Goal: Task Accomplishment & Management: Complete application form

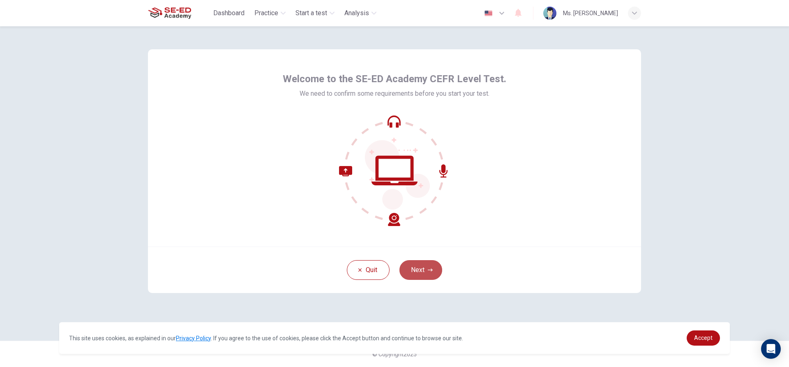
click at [424, 267] on button "Next" at bounding box center [420, 270] width 43 height 20
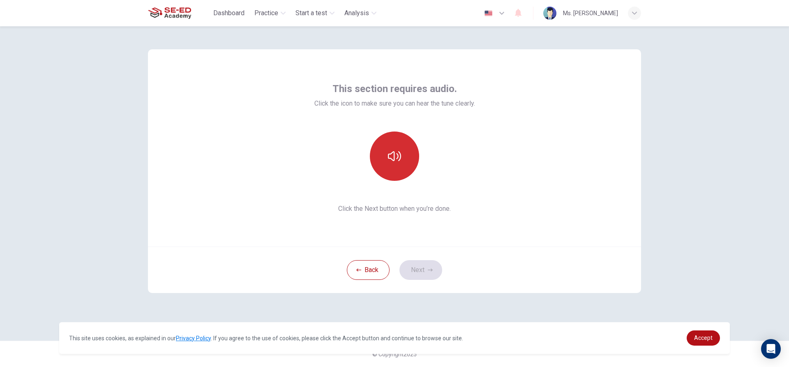
click at [399, 150] on icon "button" at bounding box center [394, 155] width 13 height 13
click at [399, 152] on icon "button" at bounding box center [394, 155] width 13 height 13
click at [399, 162] on icon "button" at bounding box center [394, 155] width 13 height 13
click at [402, 271] on button "Next" at bounding box center [420, 270] width 43 height 20
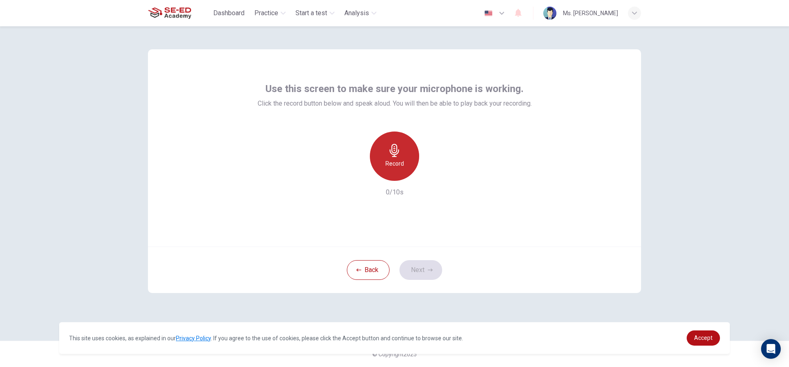
click at [389, 153] on icon "button" at bounding box center [394, 150] width 13 height 13
click at [434, 178] on div "button" at bounding box center [431, 174] width 13 height 13
click at [413, 269] on button "Next" at bounding box center [420, 270] width 43 height 20
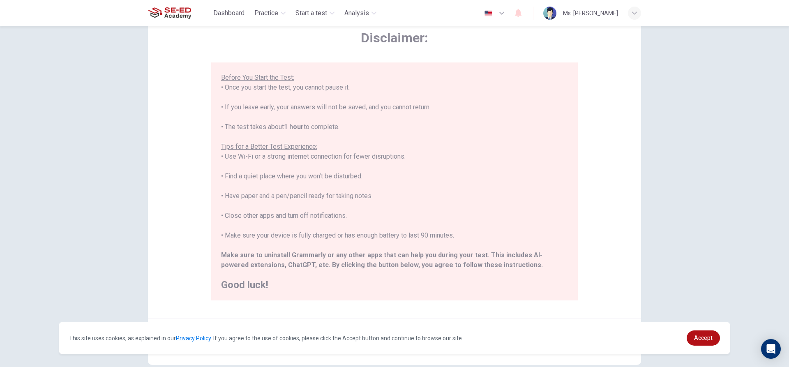
scroll to position [90, 0]
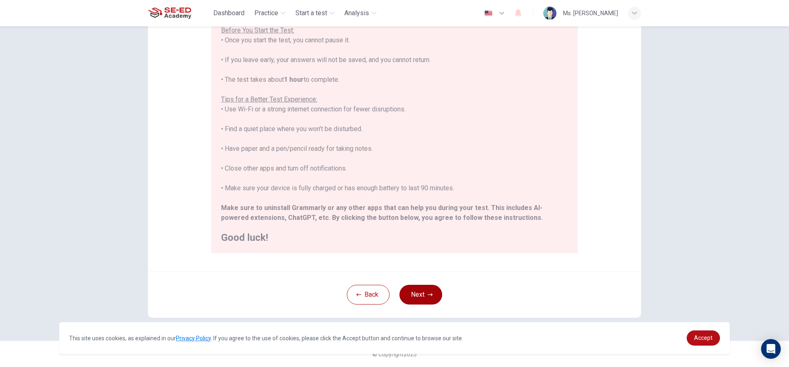
click at [422, 290] on button "Next" at bounding box center [420, 295] width 43 height 20
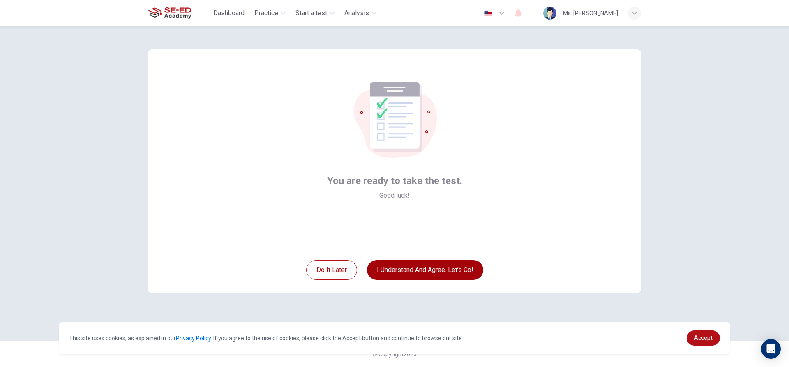
scroll to position [0, 0]
click at [411, 264] on button "I understand and agree. Let’s go!" at bounding box center [425, 270] width 116 height 20
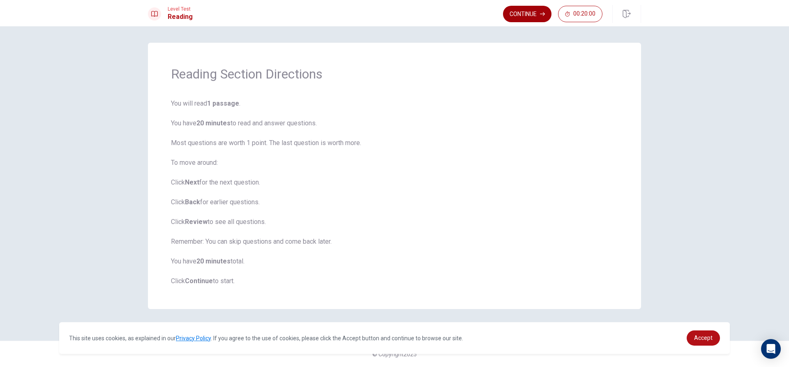
click at [526, 17] on button "Continue" at bounding box center [527, 14] width 48 height 16
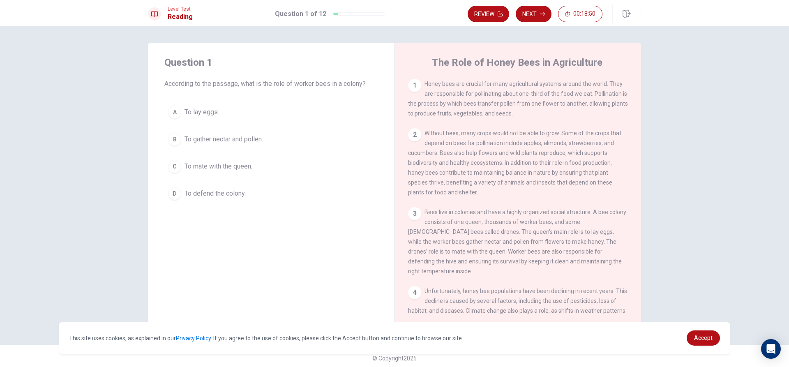
scroll to position [123, 0]
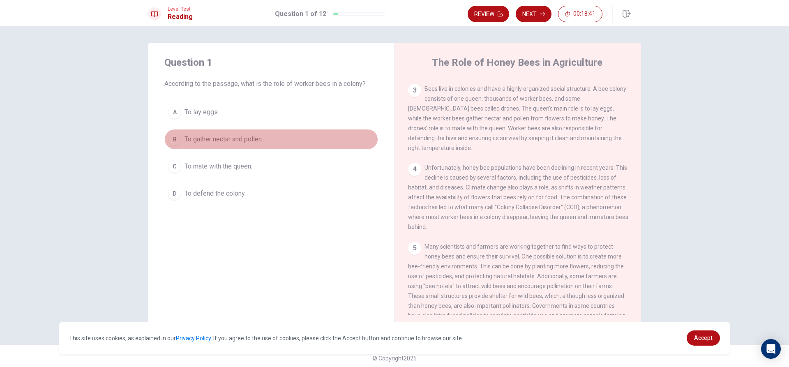
click at [175, 134] on div "B" at bounding box center [174, 139] width 13 height 13
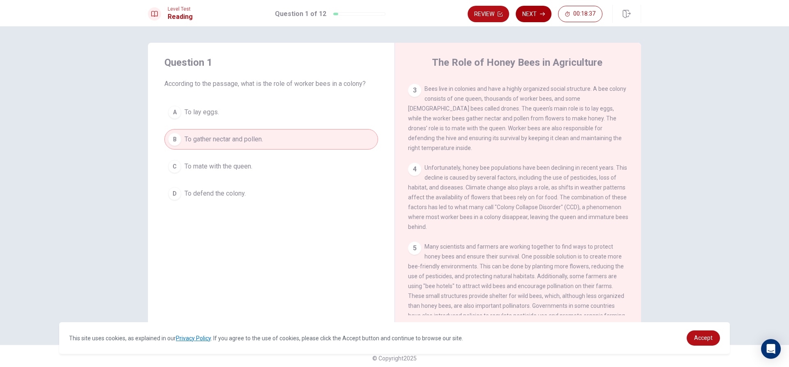
click at [539, 13] on button "Next" at bounding box center [533, 14] width 36 height 16
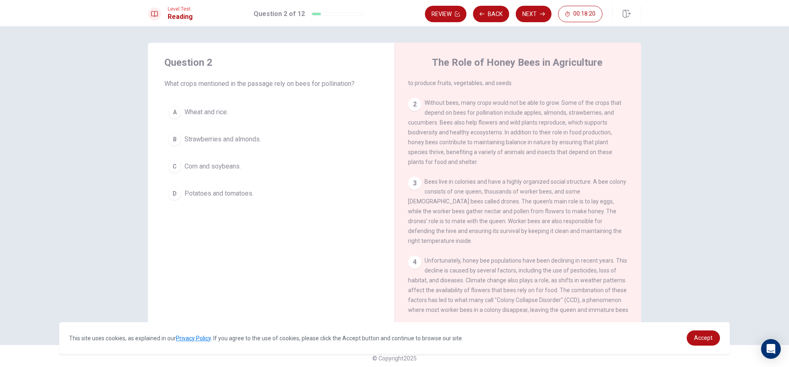
scroll to position [49, 0]
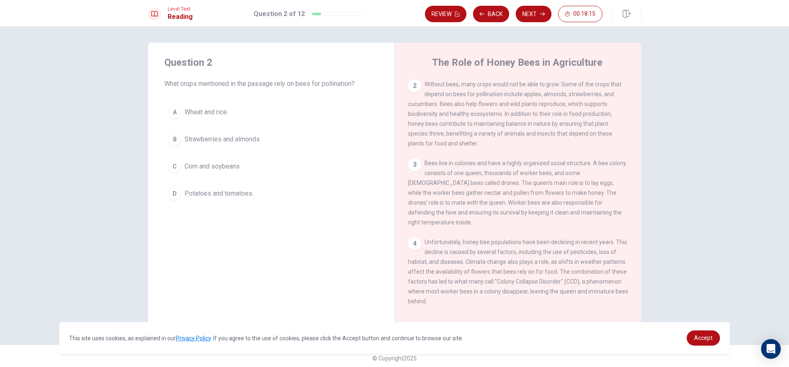
click at [235, 138] on span "Strawberries and almonds." at bounding box center [222, 139] width 76 height 10
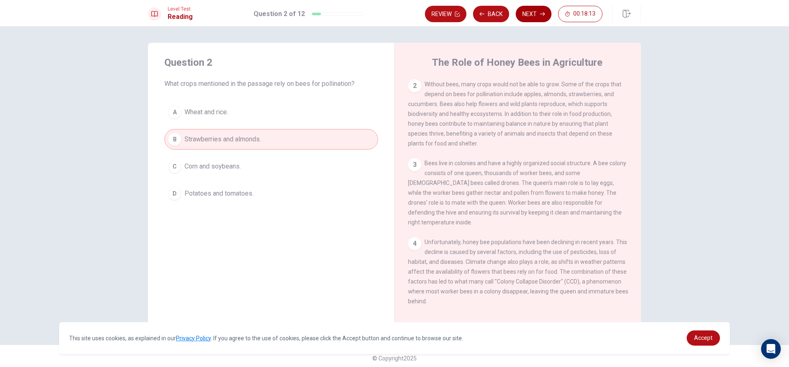
click at [543, 15] on icon "button" at bounding box center [542, 14] width 5 height 4
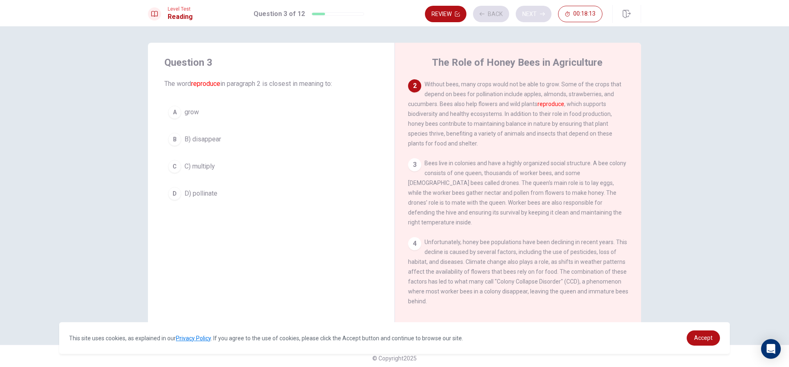
scroll to position [51, 0]
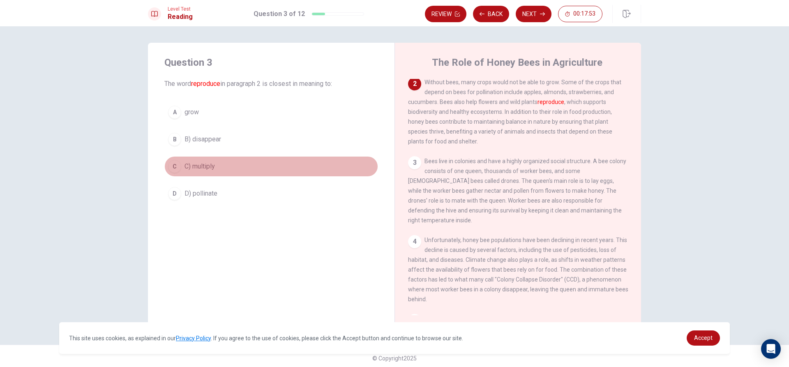
click at [176, 165] on div "C" at bounding box center [174, 166] width 13 height 13
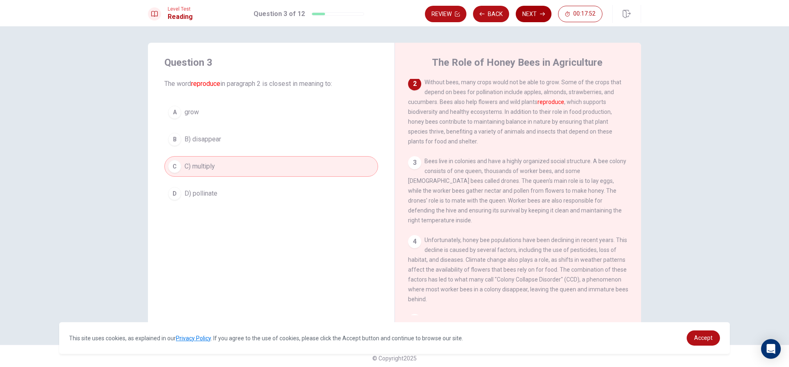
click at [543, 15] on icon "button" at bounding box center [542, 13] width 5 height 5
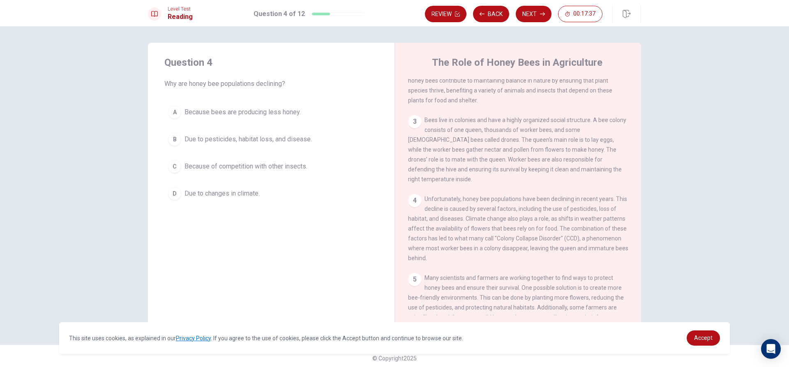
scroll to position [133, 0]
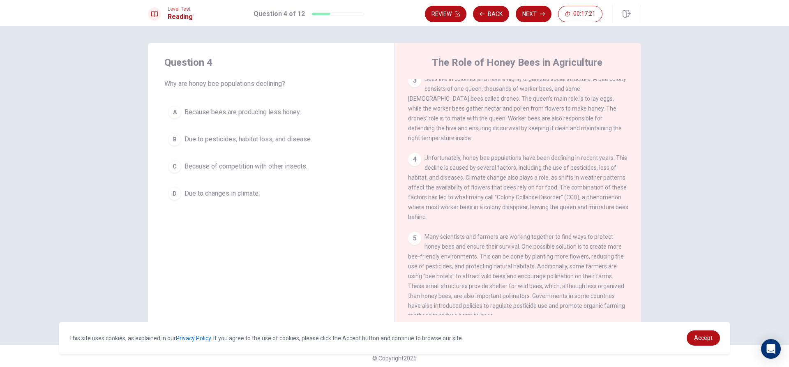
click at [216, 190] on span "Due to changes in climate." at bounding box center [221, 194] width 75 height 10
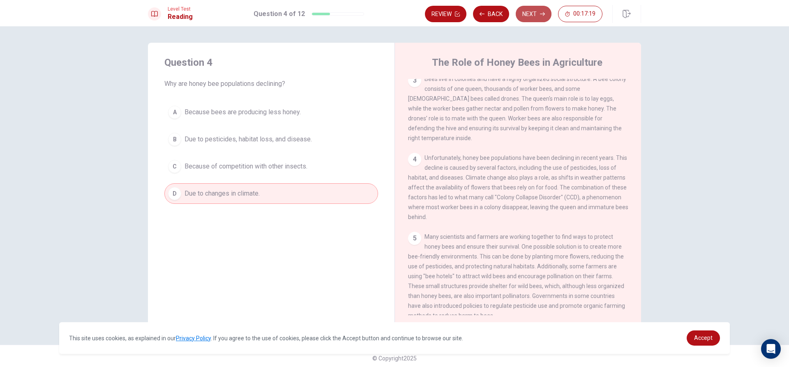
click at [529, 13] on button "Next" at bounding box center [533, 14] width 36 height 16
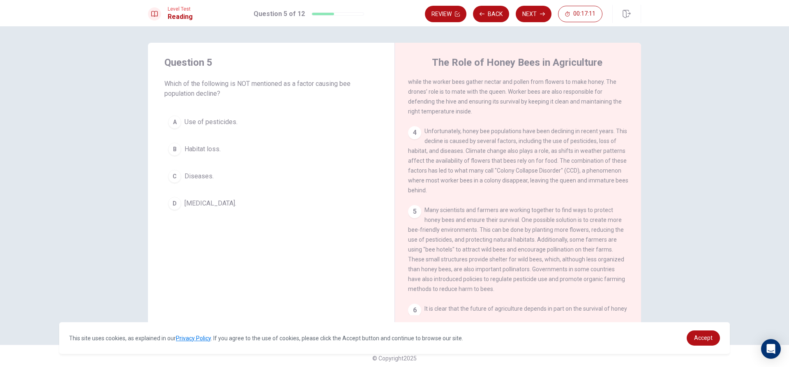
scroll to position [174, 0]
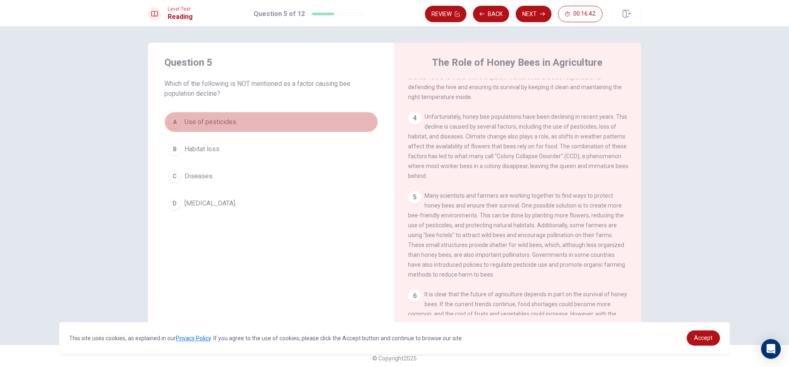
click at [189, 120] on span "Use of pesticides." at bounding box center [210, 122] width 53 height 10
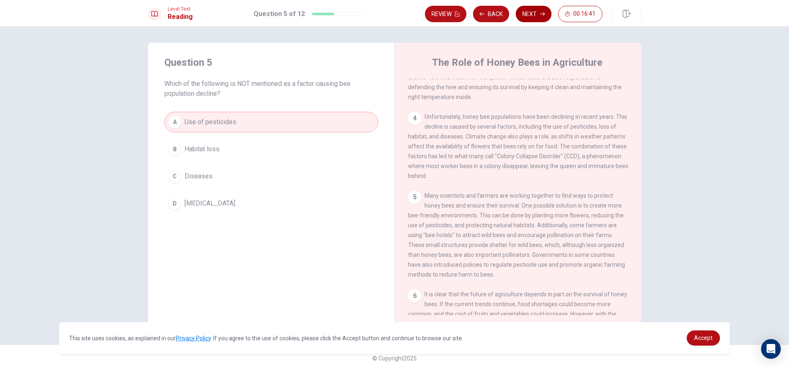
click at [532, 11] on button "Next" at bounding box center [533, 14] width 36 height 16
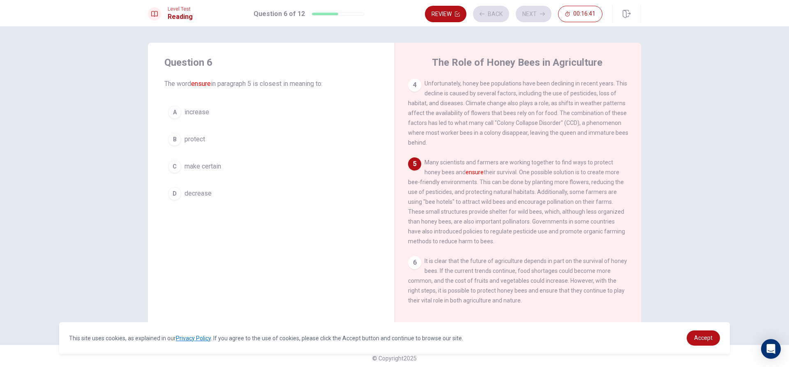
scroll to position [213, 0]
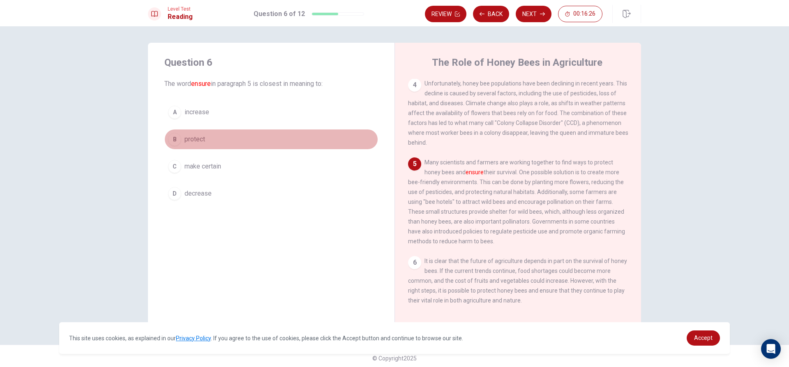
click at [240, 143] on button "B protect" at bounding box center [271, 139] width 214 height 21
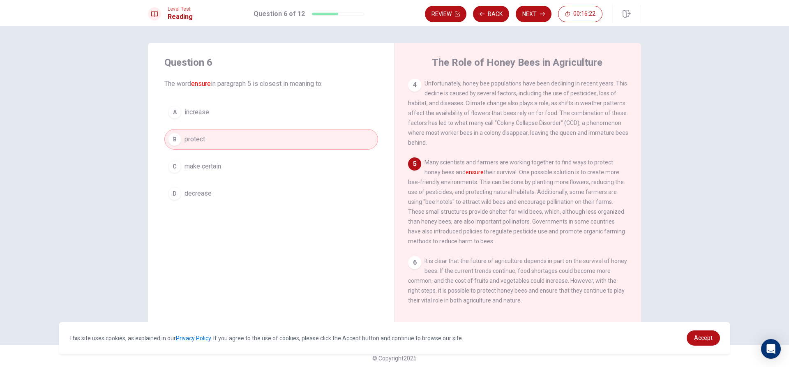
click at [311, 117] on button "A increase" at bounding box center [271, 112] width 214 height 21
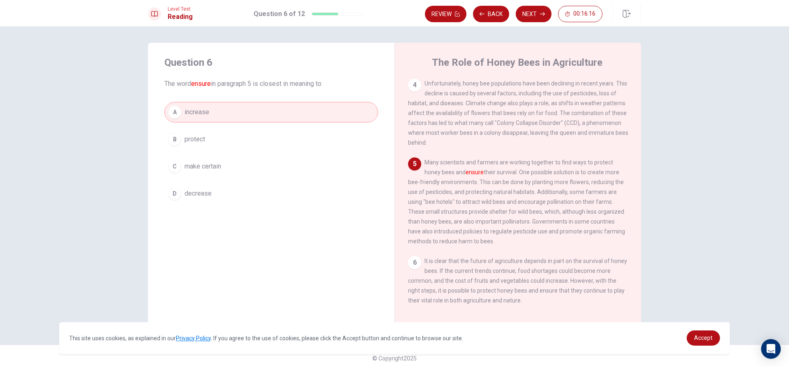
click at [312, 131] on button "B protect" at bounding box center [271, 139] width 214 height 21
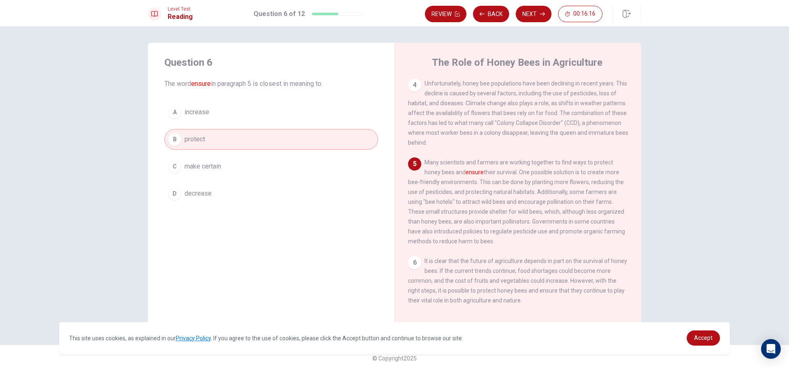
click at [262, 175] on button "C make certain" at bounding box center [271, 166] width 214 height 21
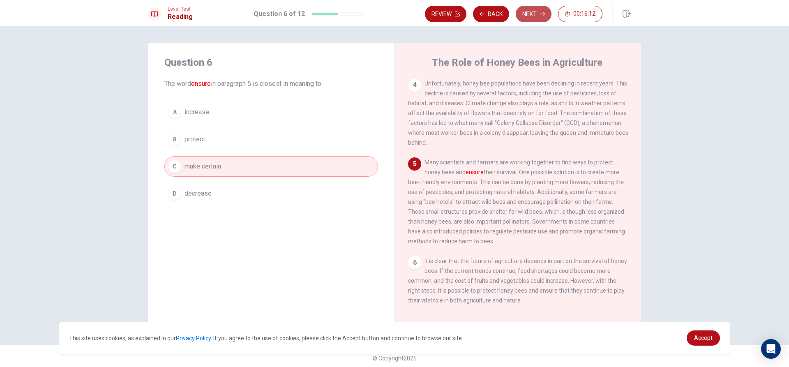
click at [542, 14] on icon "button" at bounding box center [542, 14] width 5 height 4
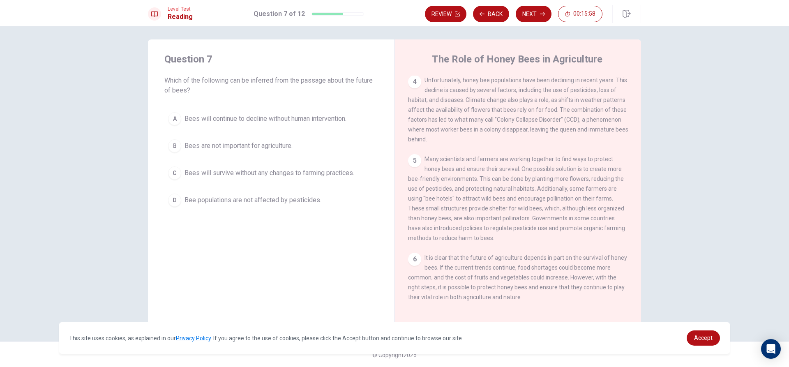
scroll to position [4, 0]
click at [226, 167] on span "Bees will survive without any changes to farming practices." at bounding box center [269, 172] width 170 height 10
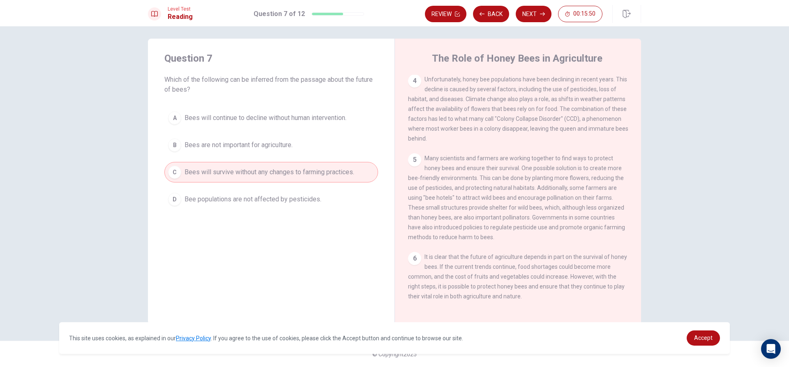
click at [244, 200] on span "Bee populations are not affected by pesticides." at bounding box center [252, 199] width 137 height 10
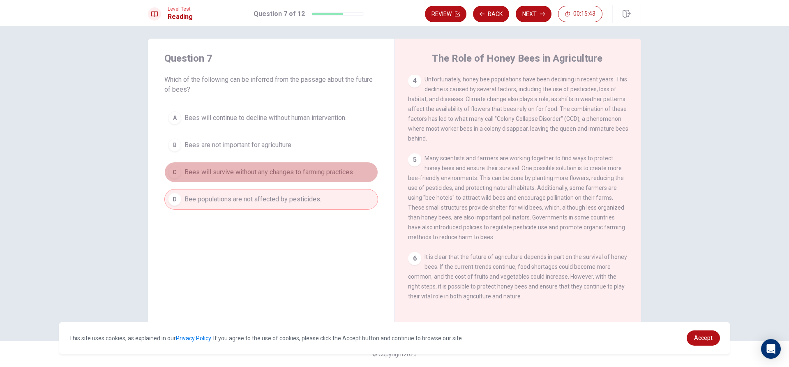
click at [295, 175] on span "Bees will survive without any changes to farming practices." at bounding box center [269, 172] width 170 height 10
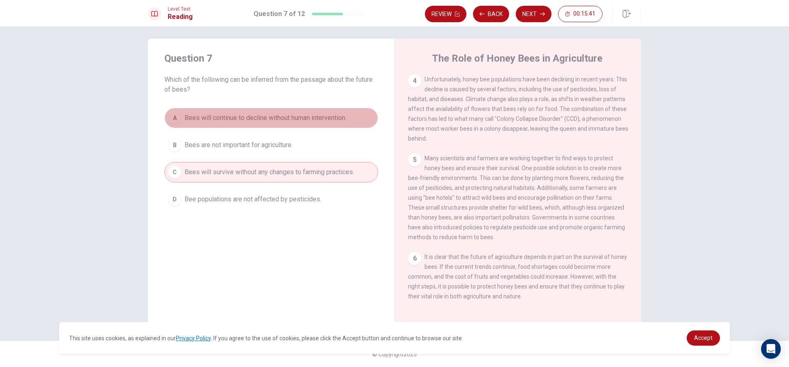
click at [306, 120] on span "Bees will continue to decline without human intervention." at bounding box center [265, 118] width 162 height 10
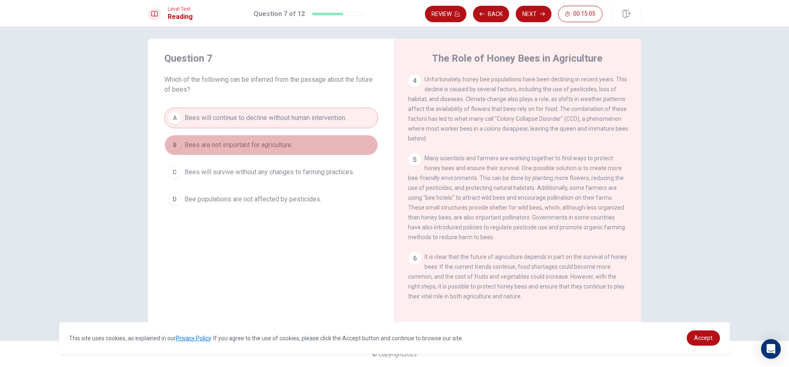
click at [317, 146] on button "B Bees are not important for agriculture." at bounding box center [271, 145] width 214 height 21
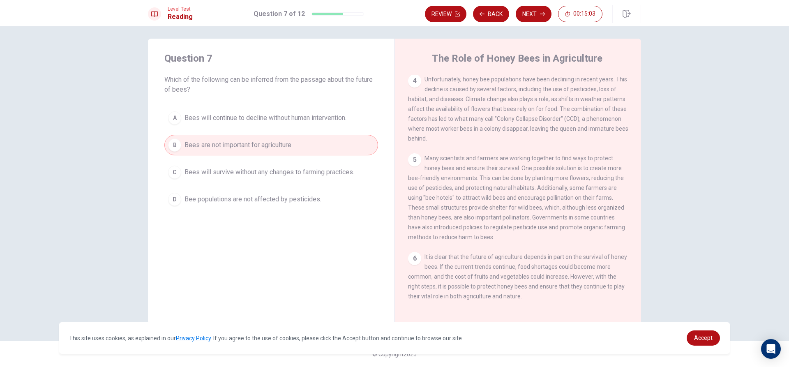
click at [285, 106] on div "Question 7 Which of the following can be inferred from the passage about the fu…" at bounding box center [271, 131] width 246 height 184
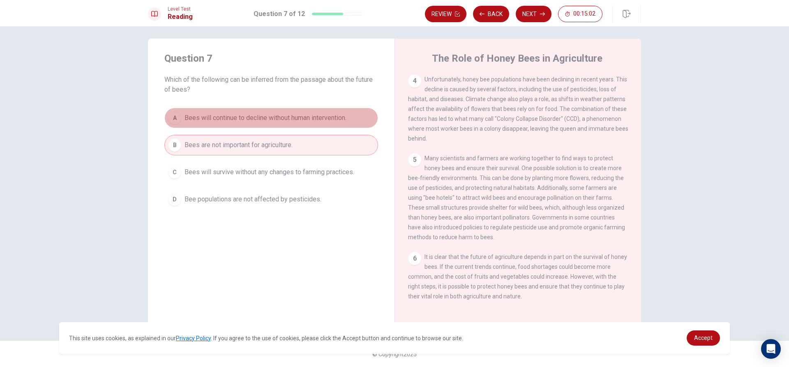
click at [285, 116] on span "Bees will continue to decline without human intervention." at bounding box center [265, 118] width 162 height 10
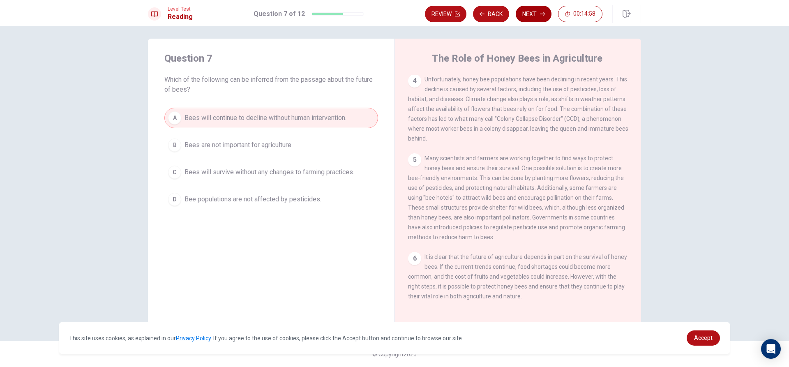
click at [543, 10] on button "Next" at bounding box center [533, 14] width 36 height 16
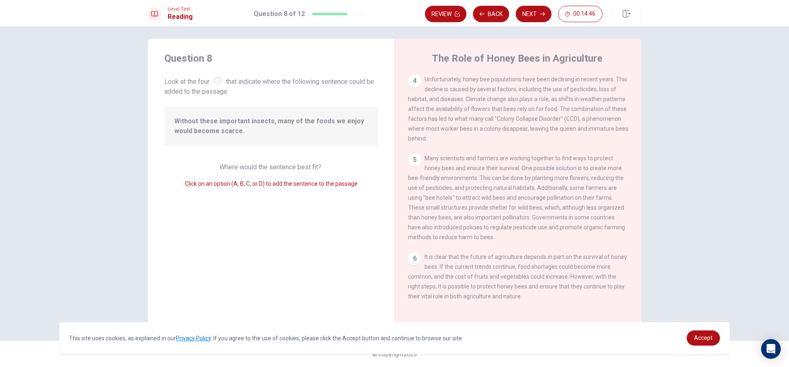
scroll to position [0, 0]
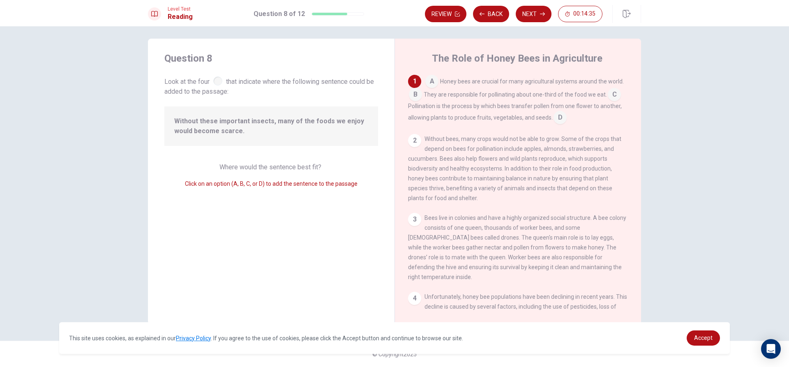
click at [430, 80] on input at bounding box center [431, 82] width 13 height 13
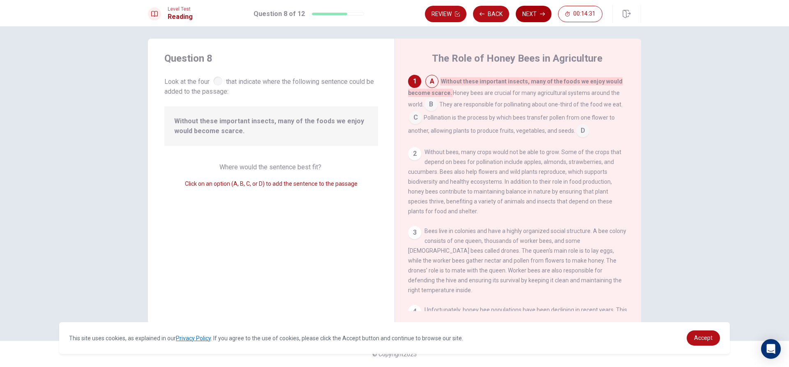
click at [532, 17] on button "Next" at bounding box center [533, 14] width 36 height 16
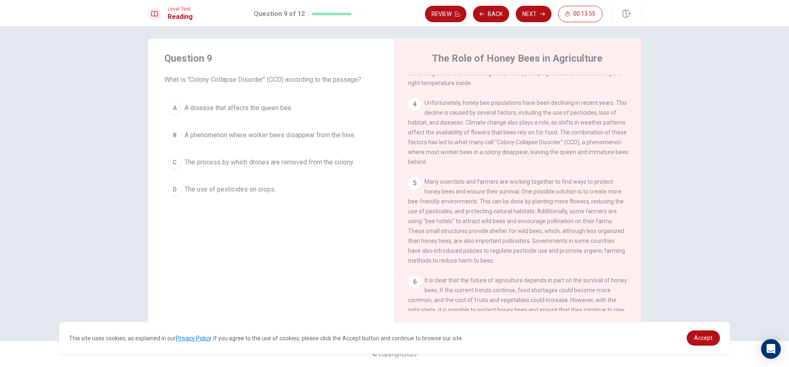
scroll to position [164, 0]
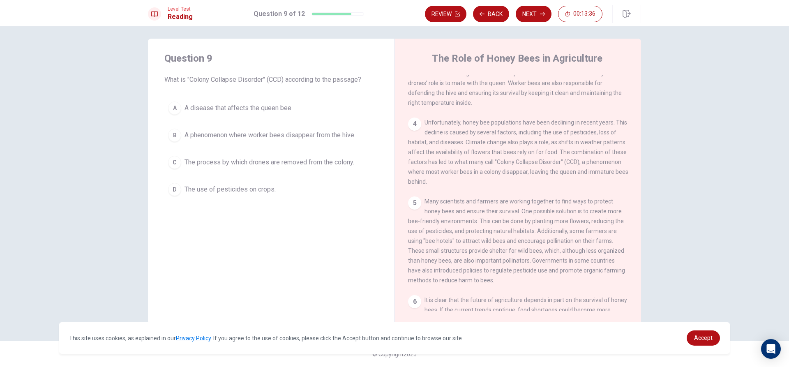
click at [248, 192] on span "The use of pesticides on crops." at bounding box center [229, 189] width 91 height 10
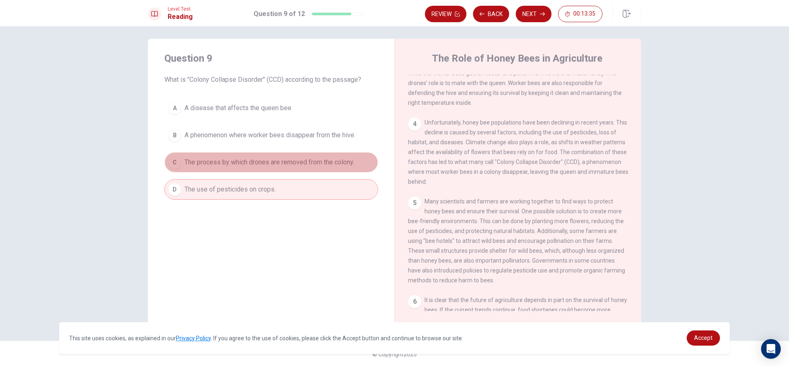
click at [249, 164] on span "The process by which drones are removed from the colony." at bounding box center [269, 162] width 170 height 10
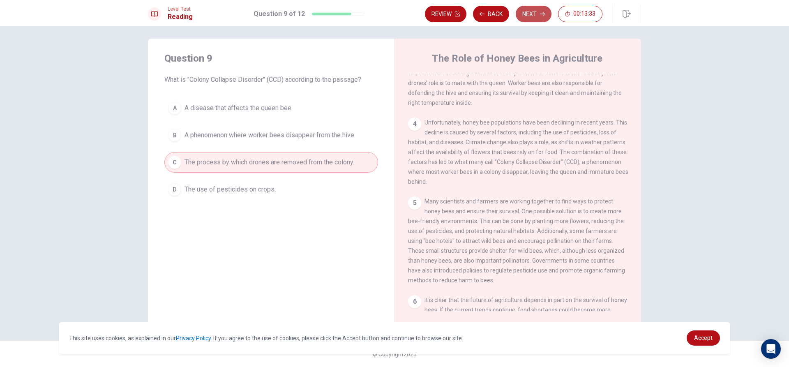
click at [544, 18] on button "Next" at bounding box center [533, 14] width 36 height 16
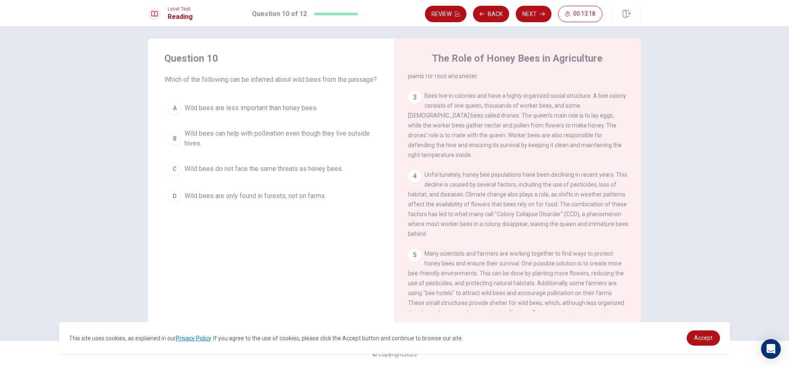
scroll to position [41, 0]
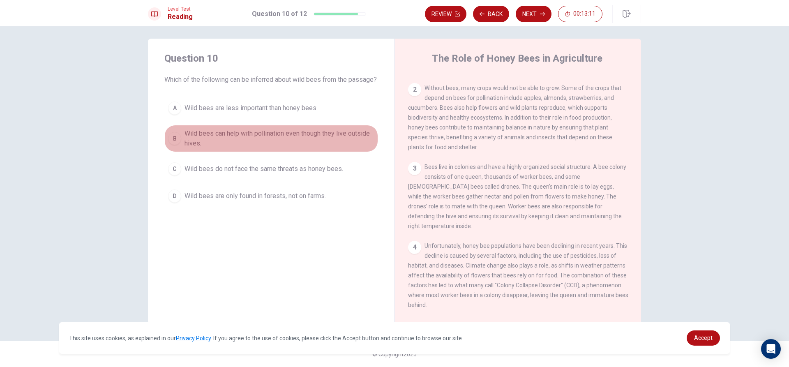
click at [227, 148] on span "Wild bees can help with pollination even though they live outside hives." at bounding box center [279, 139] width 190 height 20
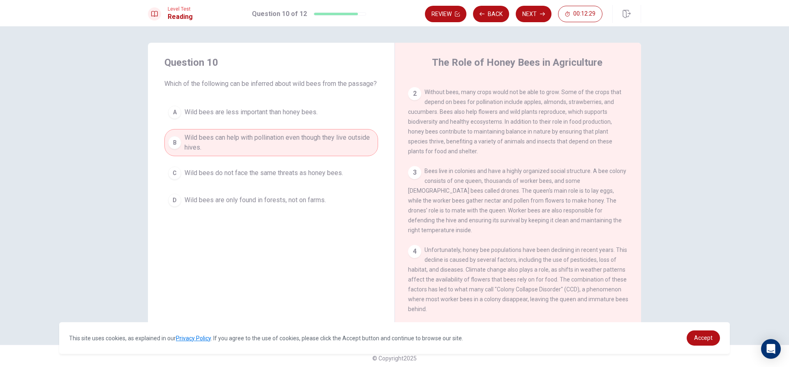
scroll to position [123, 0]
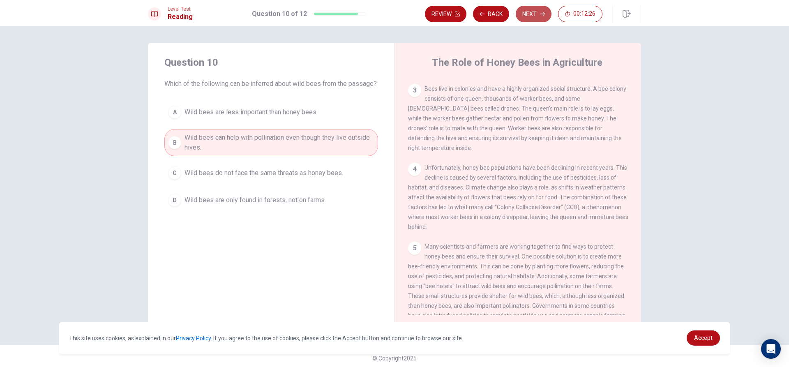
click at [520, 16] on button "Next" at bounding box center [533, 14] width 36 height 16
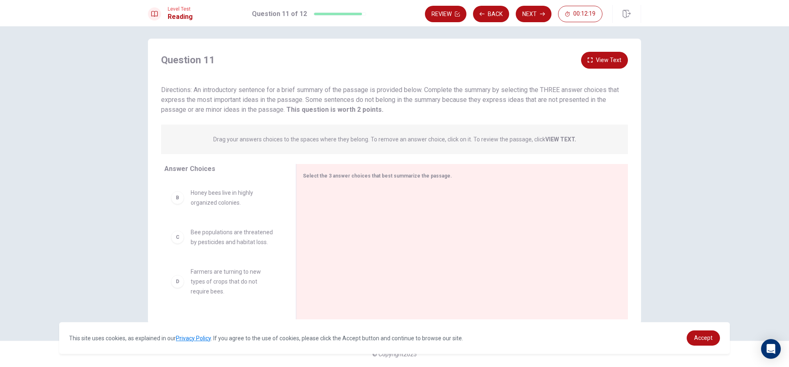
scroll to position [0, 0]
click at [244, 198] on span "Honey bees are crucial for pollination and crop production." at bounding box center [233, 197] width 85 height 20
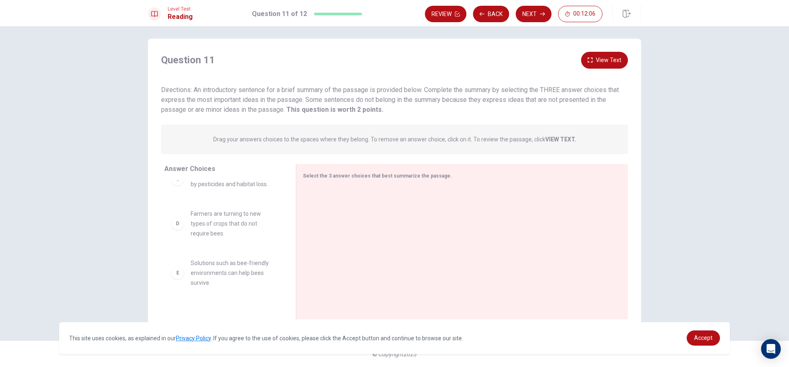
scroll to position [82, 0]
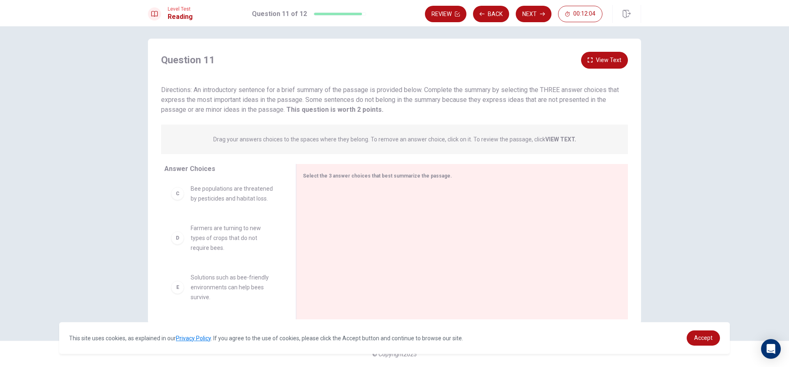
click at [182, 197] on div "C Bee populations are threatened by pesticides and habitat loss." at bounding box center [223, 194] width 105 height 20
drag, startPoint x: 172, startPoint y: 195, endPoint x: 313, endPoint y: 196, distance: 140.9
drag, startPoint x: 212, startPoint y: 198, endPoint x: 376, endPoint y: 239, distance: 168.3
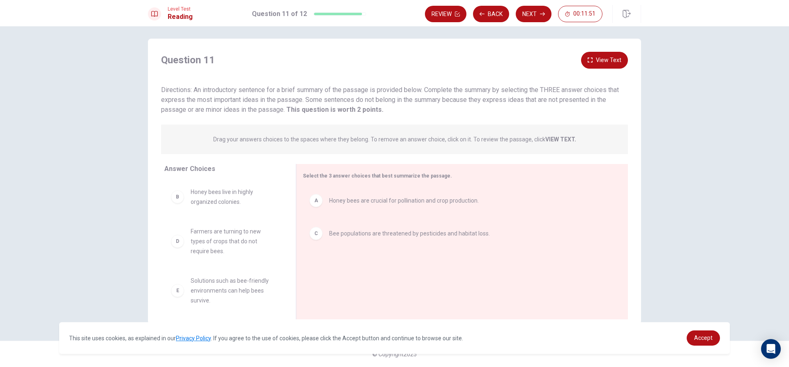
scroll to position [41, 0]
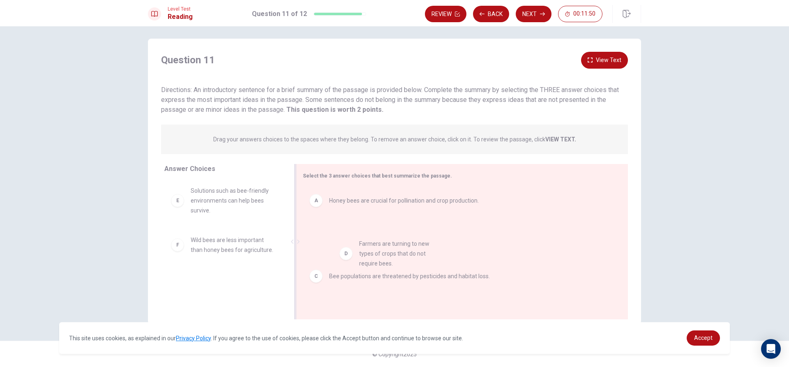
drag, startPoint x: 213, startPoint y: 211, endPoint x: 384, endPoint y: 266, distance: 179.1
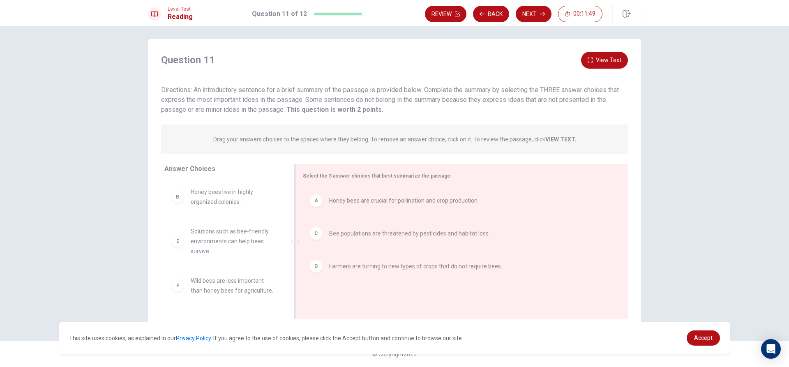
scroll to position [0, 0]
click at [526, 12] on button "Next" at bounding box center [533, 14] width 36 height 16
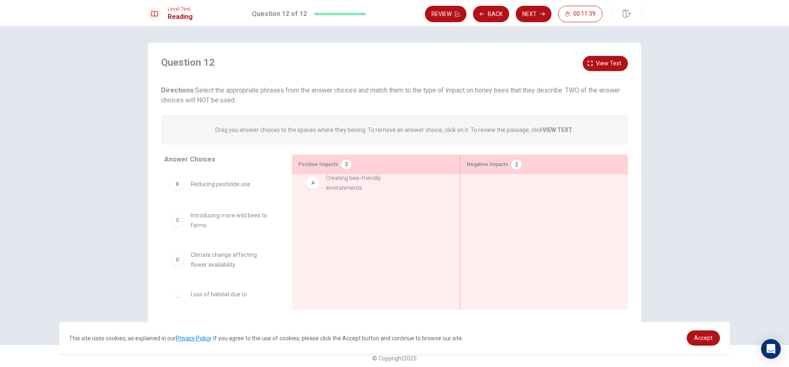
drag, startPoint x: 222, startPoint y: 192, endPoint x: 362, endPoint y: 190, distance: 140.1
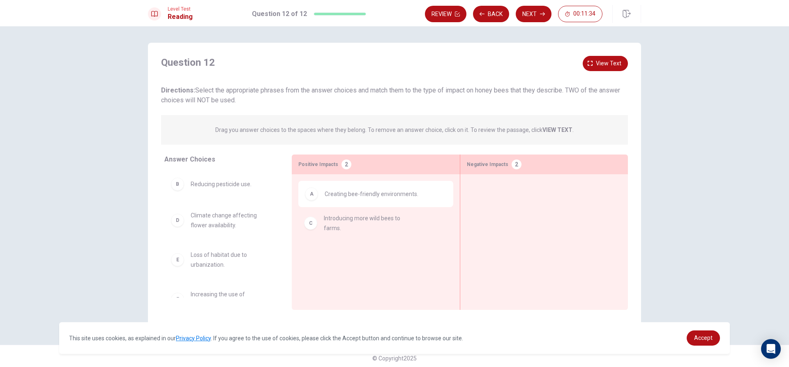
drag, startPoint x: 208, startPoint y: 224, endPoint x: 345, endPoint y: 228, distance: 137.2
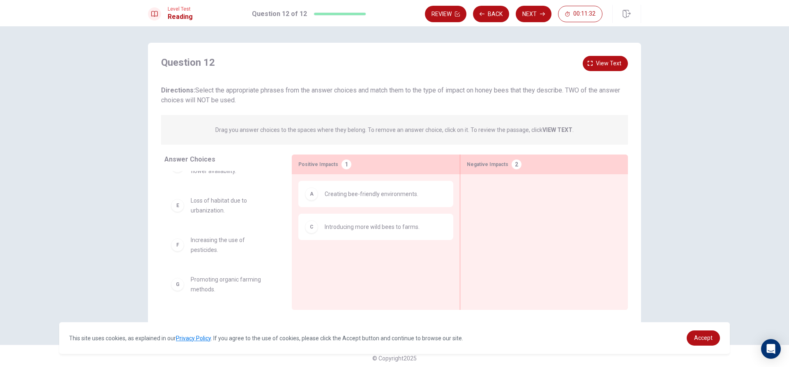
scroll to position [57, 0]
drag, startPoint x: 210, startPoint y: 284, endPoint x: 346, endPoint y: 259, distance: 138.2
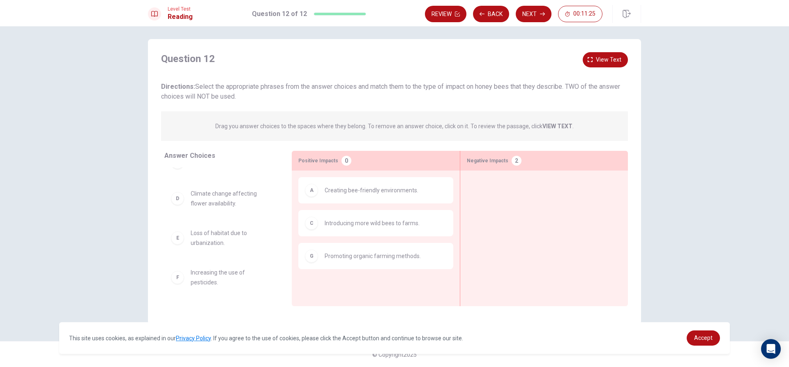
scroll to position [4, 0]
drag, startPoint x: 186, startPoint y: 235, endPoint x: 497, endPoint y: 188, distance: 314.5
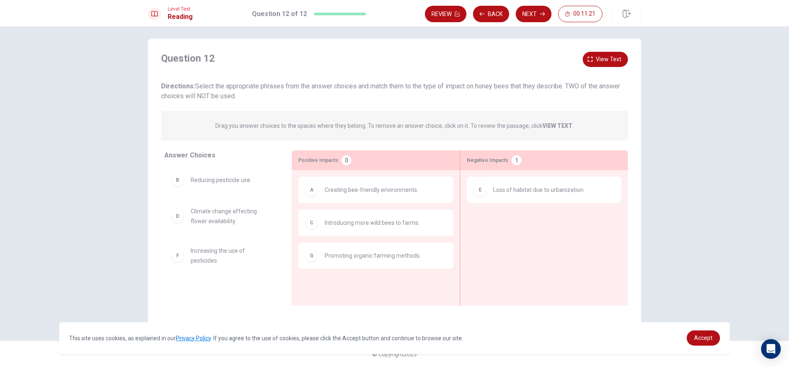
scroll to position [0, 0]
click at [198, 154] on span "Answer Choices" at bounding box center [189, 155] width 51 height 8
drag, startPoint x: 213, startPoint y: 183, endPoint x: 524, endPoint y: 221, distance: 313.5
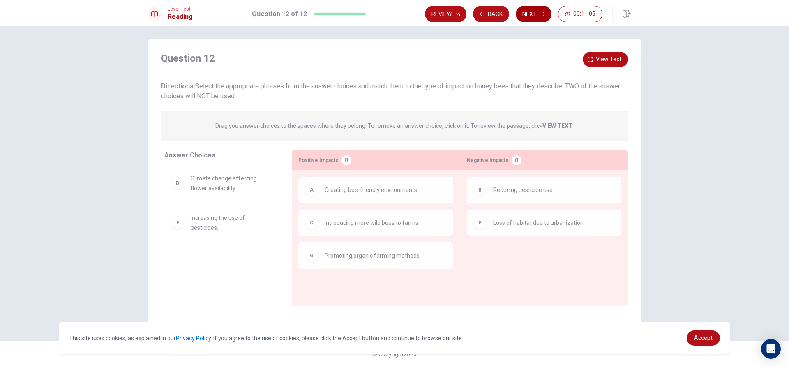
click at [538, 7] on button "Next" at bounding box center [533, 14] width 36 height 16
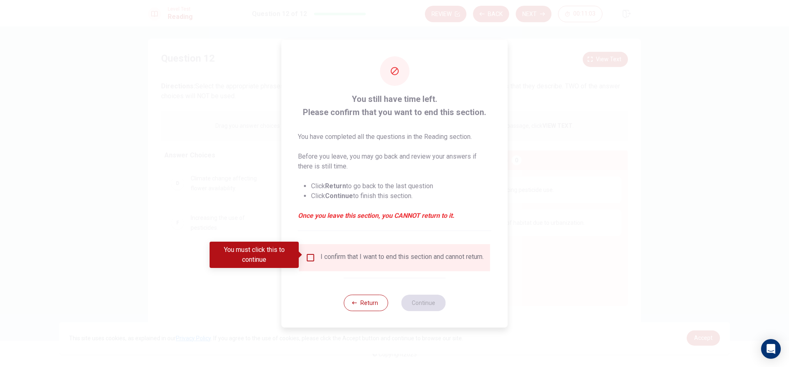
click at [306, 253] on input "You must click this to continue" at bounding box center [311, 258] width 10 height 10
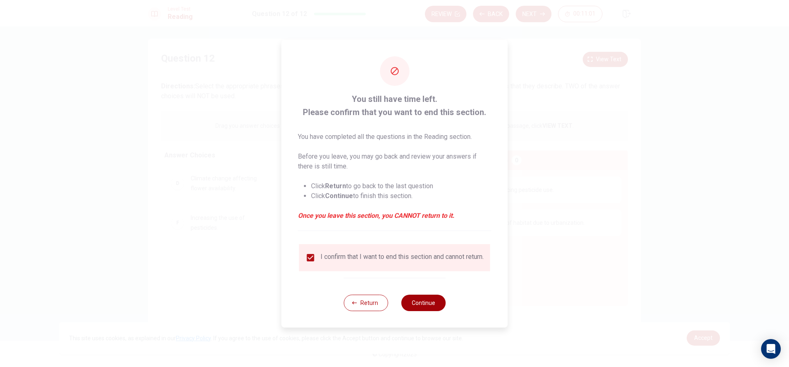
click at [414, 305] on button "Continue" at bounding box center [423, 302] width 44 height 16
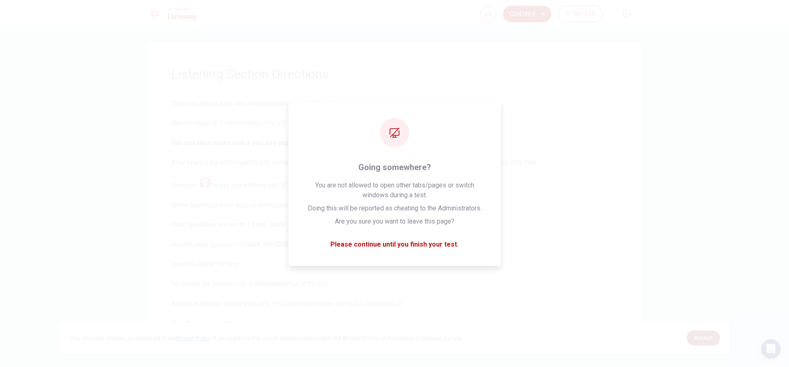
click at [708, 337] on span "Accept" at bounding box center [703, 337] width 18 height 7
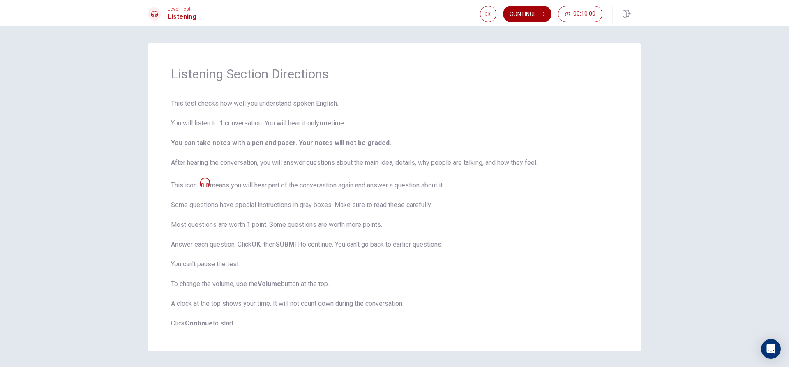
click at [524, 15] on button "Continue" at bounding box center [527, 14] width 48 height 16
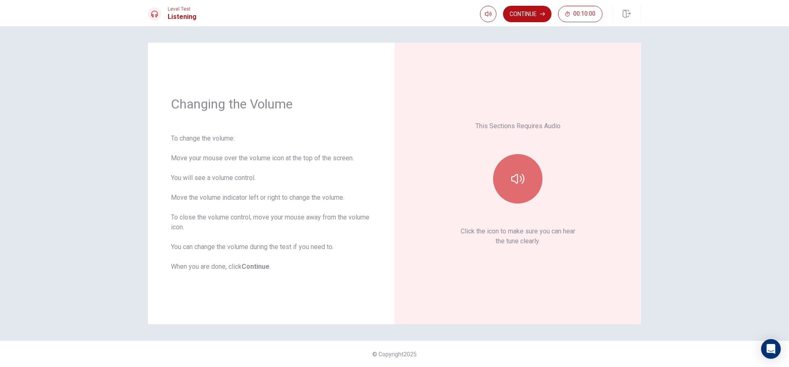
click at [515, 178] on icon "button" at bounding box center [517, 178] width 13 height 13
click at [528, 13] on button "Continue" at bounding box center [527, 14] width 48 height 16
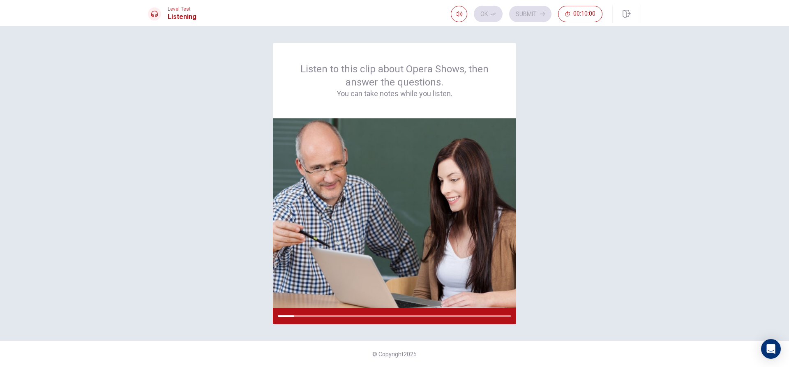
click at [596, 283] on div "Listen to this clip about Opera Shows, then answer the questions. You can take …" at bounding box center [394, 183] width 493 height 281
drag, startPoint x: 629, startPoint y: 15, endPoint x: 469, endPoint y: 29, distance: 160.4
click at [629, 15] on icon "button" at bounding box center [626, 14] width 8 height 8
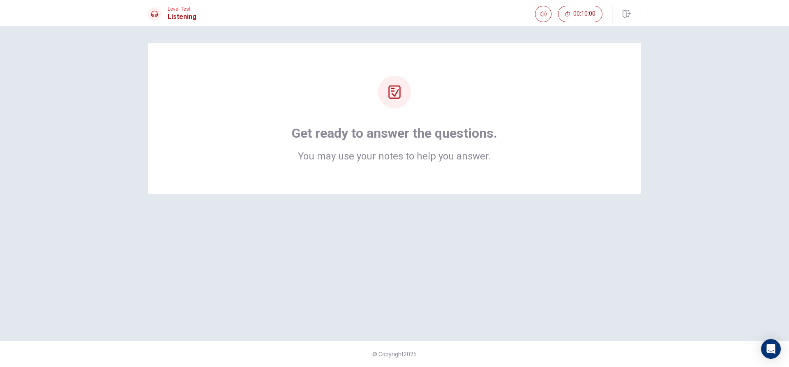
click at [401, 90] on div at bounding box center [394, 92] width 33 height 33
click at [591, 175] on div "Get ready to answer the questions. You may use your notes to help you answer." at bounding box center [394, 118] width 493 height 151
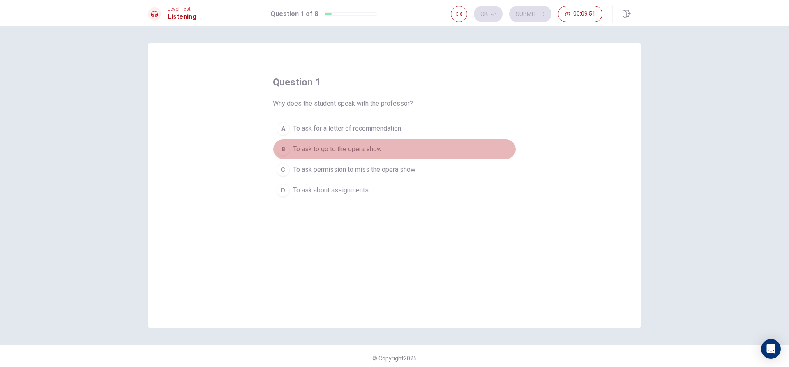
click at [352, 149] on span "To ask to go to the opera show" at bounding box center [337, 149] width 89 height 10
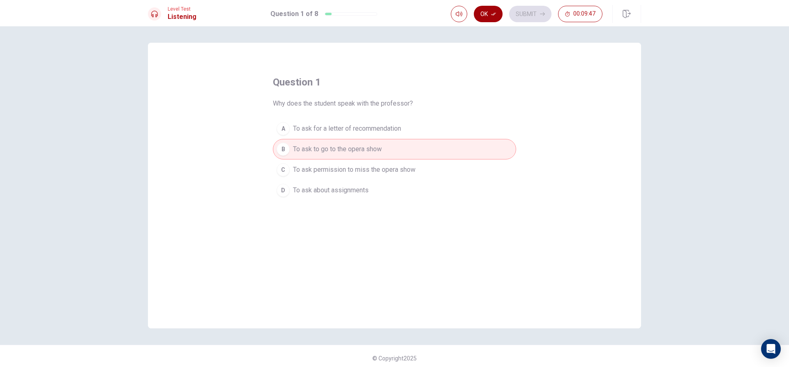
click at [489, 15] on button "Ok" at bounding box center [488, 14] width 29 height 16
click at [517, 19] on button "Submit" at bounding box center [530, 14] width 42 height 16
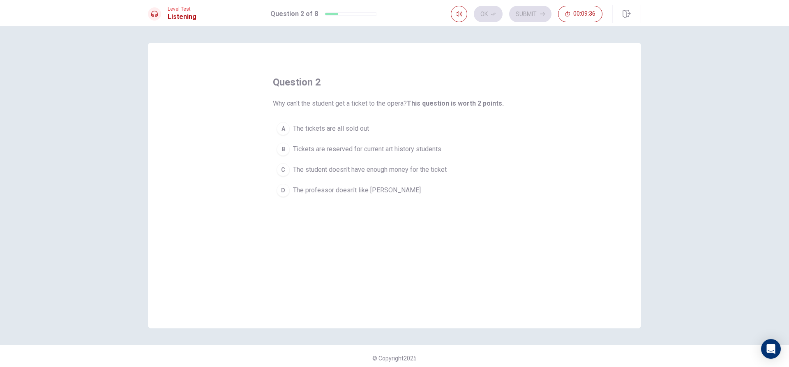
click at [360, 143] on button "B Tickets are reserved for current art history students" at bounding box center [394, 149] width 243 height 21
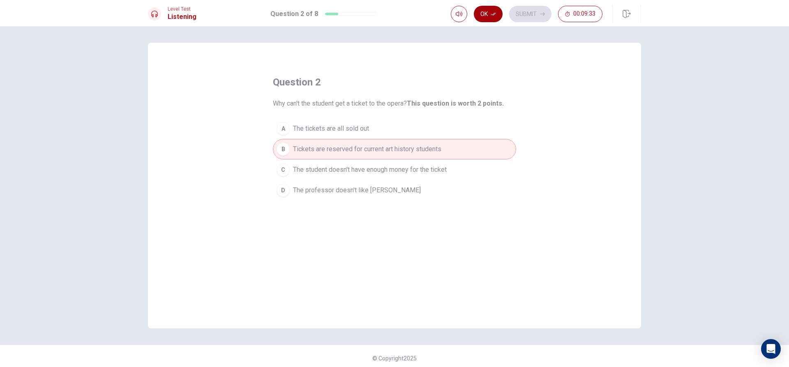
click at [487, 12] on button "Ok" at bounding box center [488, 14] width 29 height 16
click at [517, 10] on button "Submit" at bounding box center [530, 14] width 42 height 16
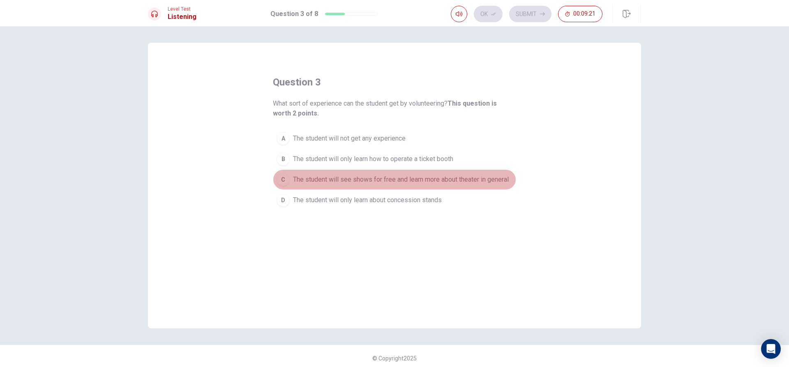
click at [418, 182] on span "The student will see shows for free and learn more about theater in general" at bounding box center [401, 180] width 216 height 10
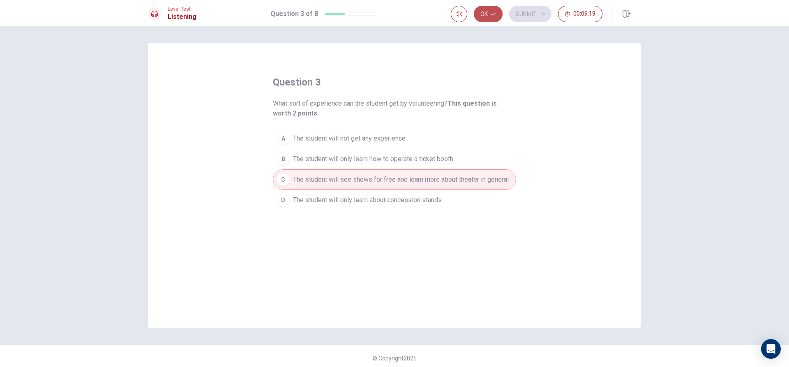
click at [484, 18] on button "Ok" at bounding box center [488, 14] width 29 height 16
click at [545, 16] on button "Submit" at bounding box center [530, 14] width 42 height 16
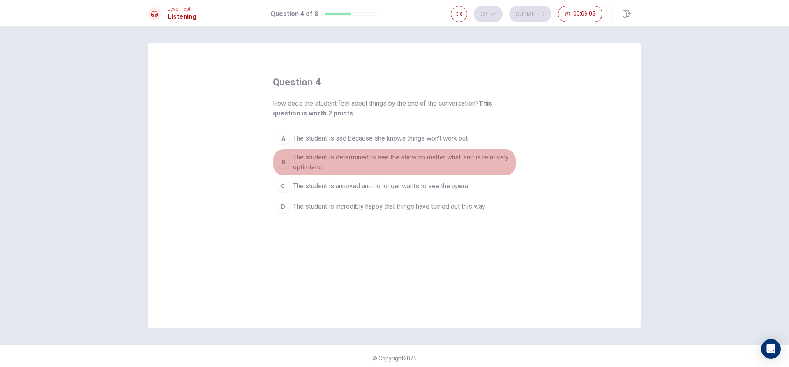
click at [414, 161] on span "The student is determined to see the show no matter what, and is relatively opt…" at bounding box center [402, 162] width 219 height 20
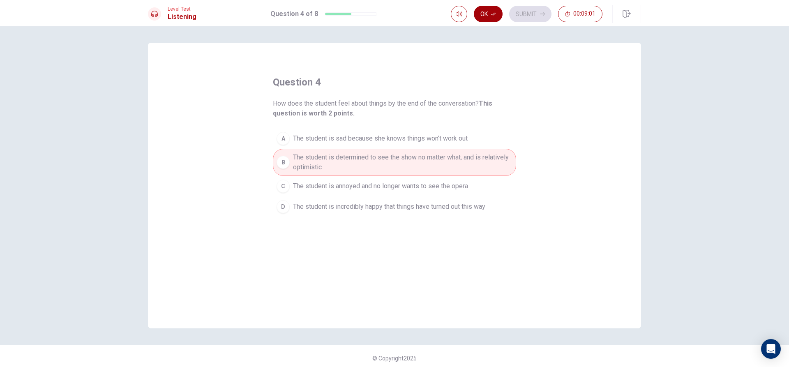
click at [488, 12] on button "Ok" at bounding box center [488, 14] width 29 height 16
click at [523, 16] on button "Submit" at bounding box center [530, 14] width 42 height 16
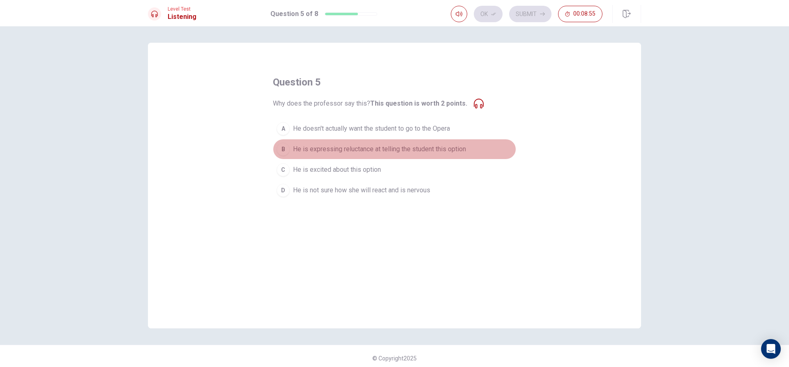
click at [281, 147] on div "B" at bounding box center [282, 149] width 13 height 13
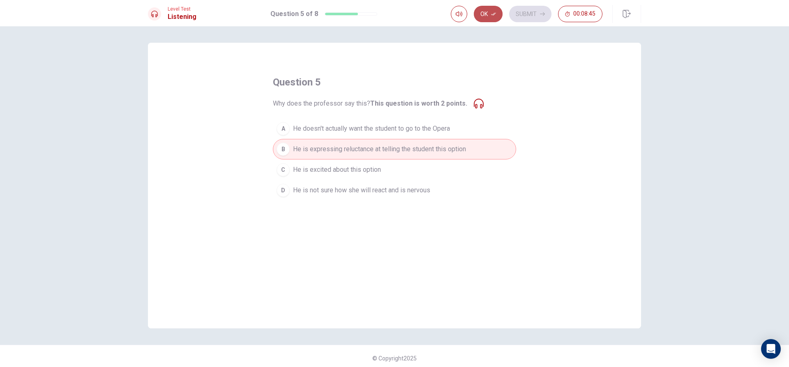
click at [487, 11] on button "Ok" at bounding box center [488, 14] width 29 height 16
click at [530, 14] on button "Submit" at bounding box center [530, 14] width 42 height 16
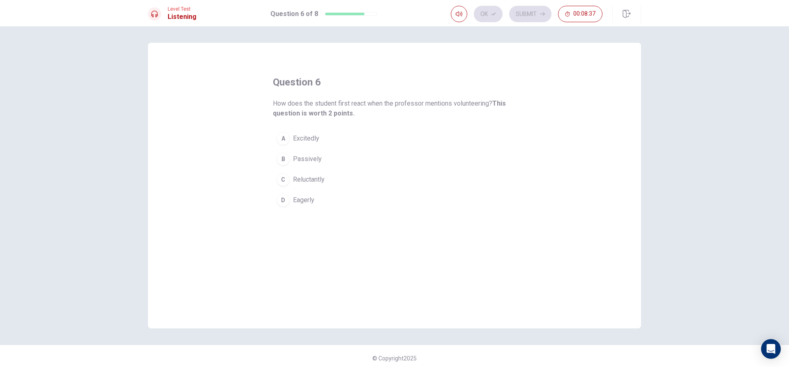
click at [327, 139] on button "A Excitedly" at bounding box center [394, 138] width 243 height 21
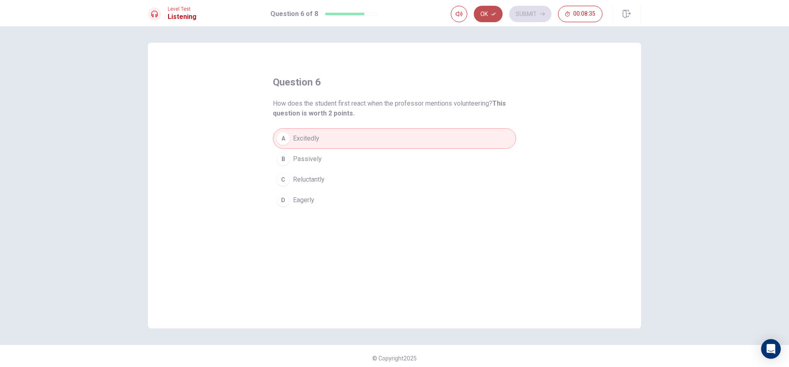
click at [485, 13] on button "Ok" at bounding box center [488, 14] width 29 height 16
click at [516, 11] on button "Submit" at bounding box center [530, 14] width 42 height 16
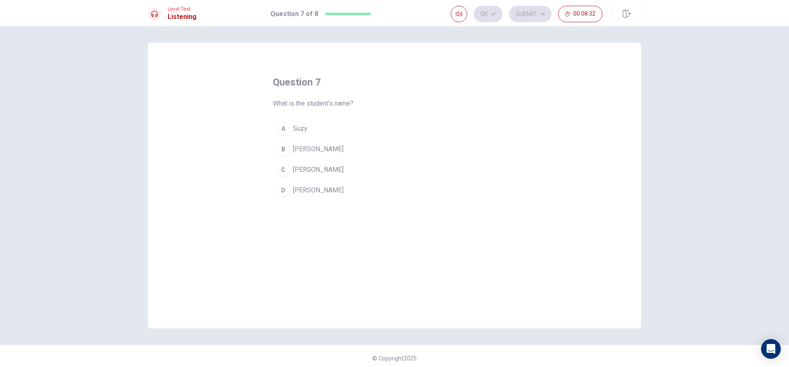
click at [311, 192] on button "D [PERSON_NAME]" at bounding box center [394, 190] width 243 height 21
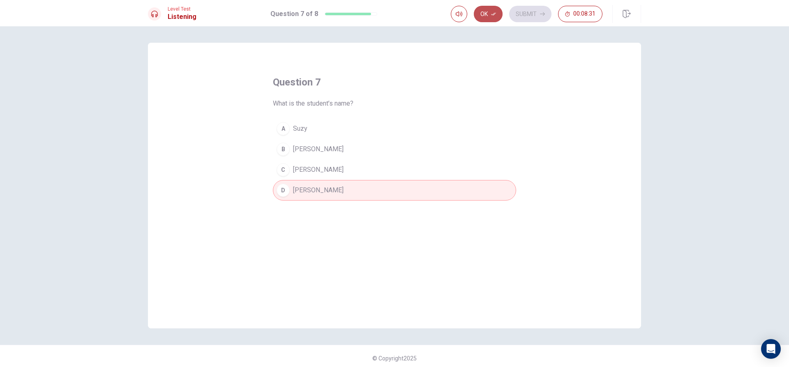
click at [497, 16] on button "Ok" at bounding box center [488, 14] width 29 height 16
click at [527, 16] on button "Submit" at bounding box center [530, 14] width 42 height 16
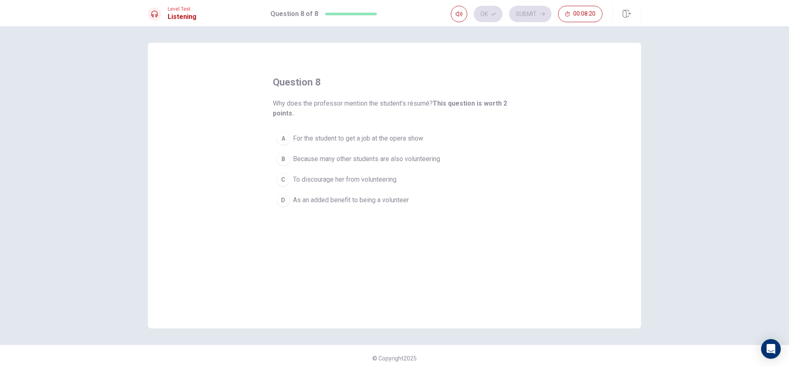
click at [403, 136] on span "For the student to get a job at the opera show" at bounding box center [358, 138] width 130 height 10
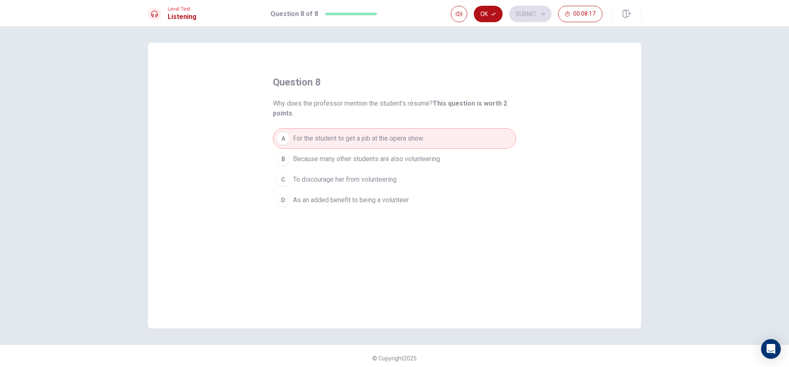
click at [410, 154] on button "B Because many other students are also volunteering" at bounding box center [394, 159] width 243 height 21
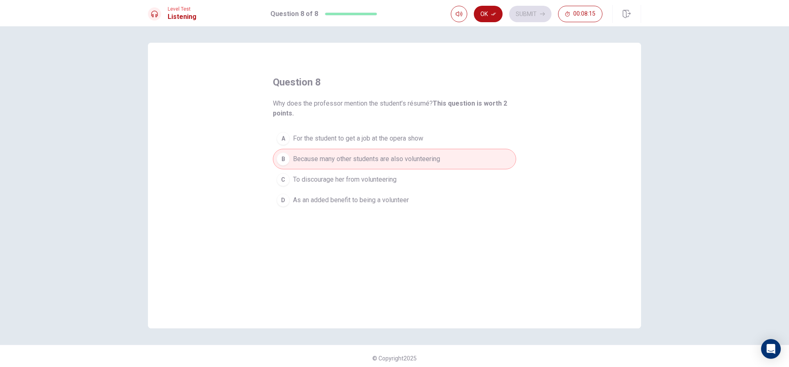
click at [421, 110] on span "Why does the professor mention the student’s résumé? This question is worth 2 p…" at bounding box center [394, 109] width 243 height 20
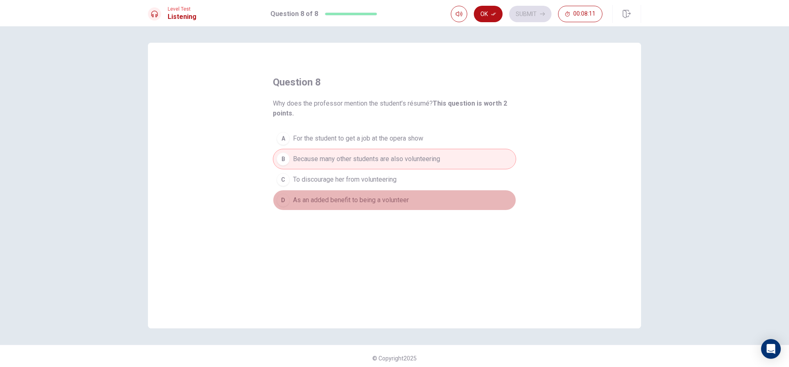
click at [312, 195] on button "D As an added benefit to being a volunteer" at bounding box center [394, 200] width 243 height 21
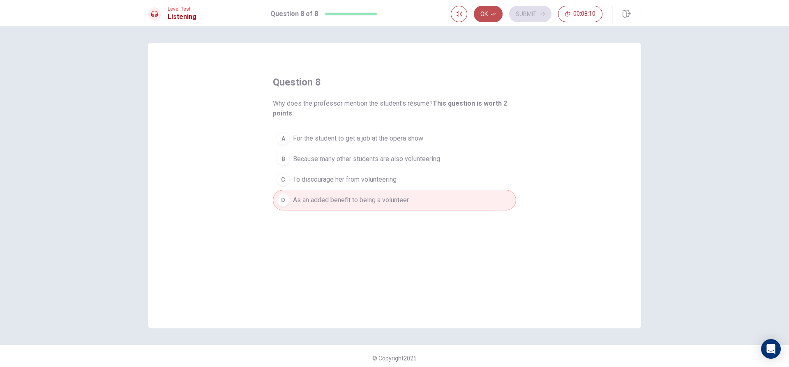
click at [479, 12] on button "Ok" at bounding box center [488, 14] width 29 height 16
click at [536, 15] on button "Submit" at bounding box center [530, 14] width 42 height 16
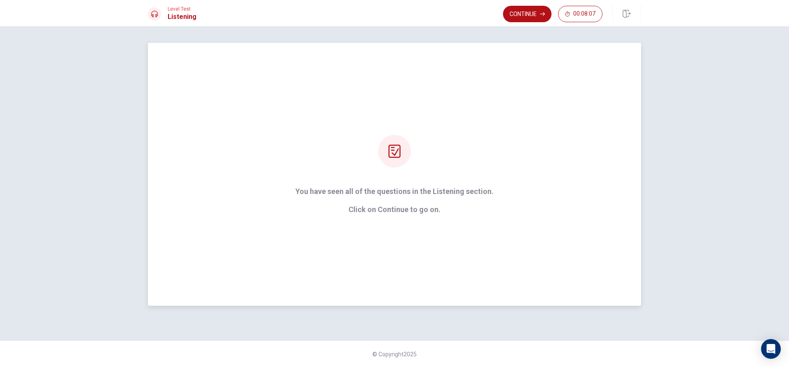
click at [385, 148] on div at bounding box center [394, 151] width 33 height 33
click at [396, 211] on p "Click on Continue to go on." at bounding box center [394, 209] width 198 height 8
click at [511, 16] on button "Continue" at bounding box center [527, 14] width 48 height 16
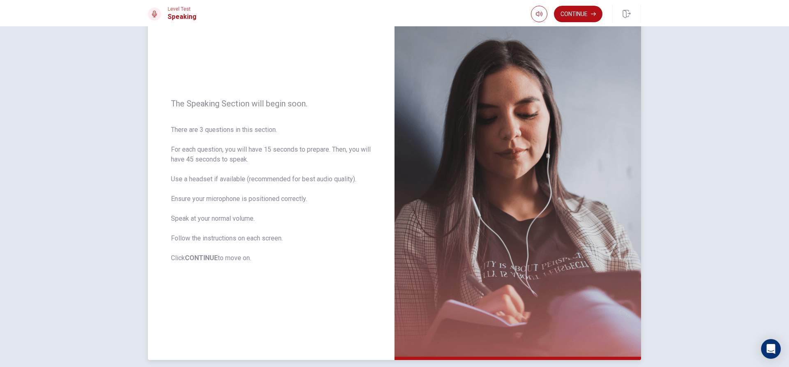
scroll to position [77, 0]
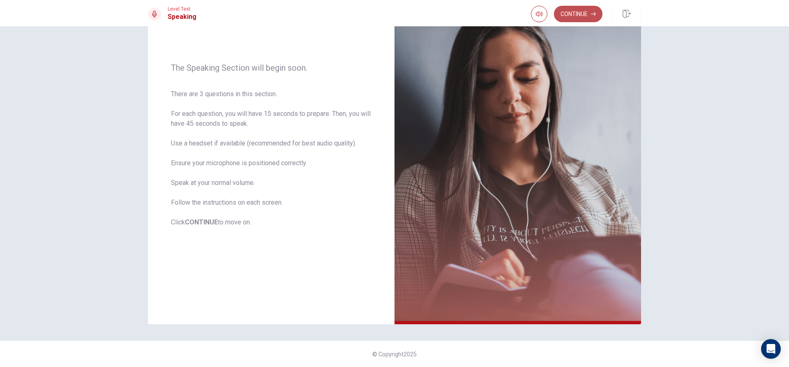
click at [593, 18] on button "Continue" at bounding box center [578, 14] width 48 height 16
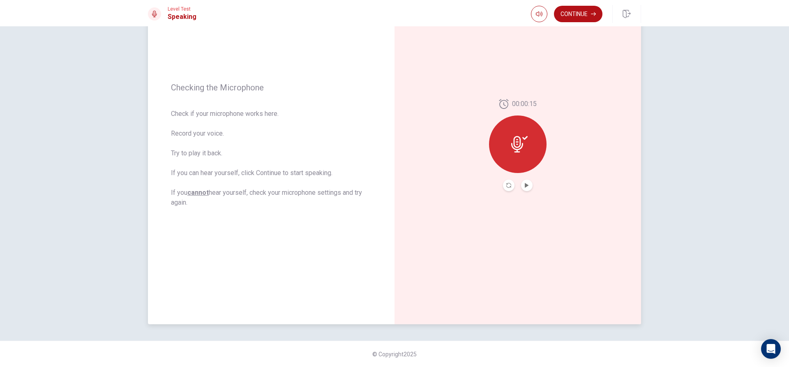
click at [522, 184] on button "Play Audio" at bounding box center [526, 184] width 11 height 11
click at [506, 183] on icon "Record Again" at bounding box center [508, 185] width 5 height 5
click at [514, 151] on div "Stop Recording" at bounding box center [517, 149] width 57 height 57
click at [513, 133] on div at bounding box center [517, 143] width 57 height 57
click at [567, 17] on button "Continue" at bounding box center [578, 14] width 48 height 16
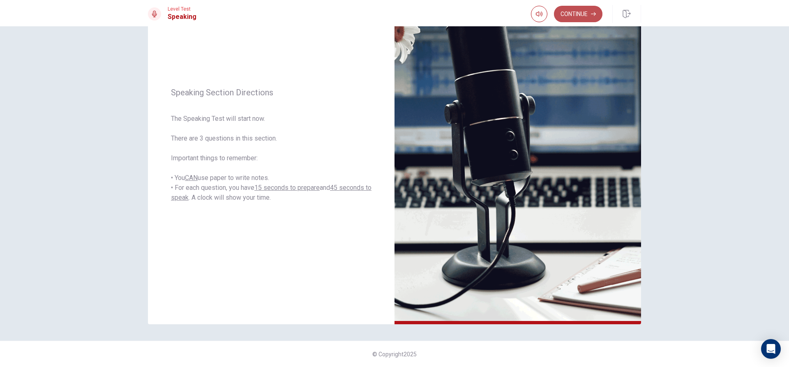
click at [564, 20] on button "Continue" at bounding box center [578, 14] width 48 height 16
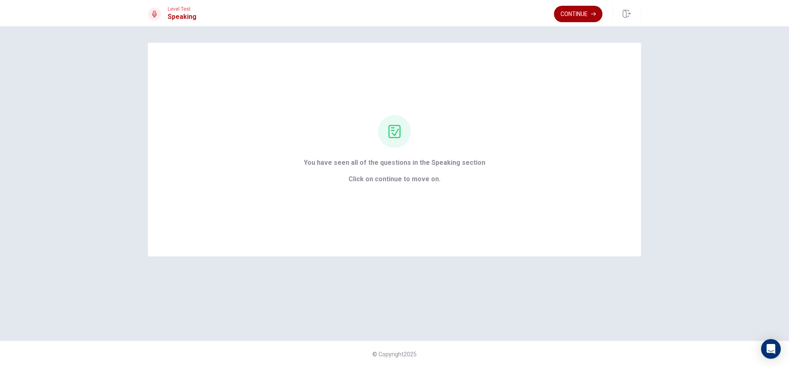
click at [575, 16] on button "Continue" at bounding box center [578, 14] width 48 height 16
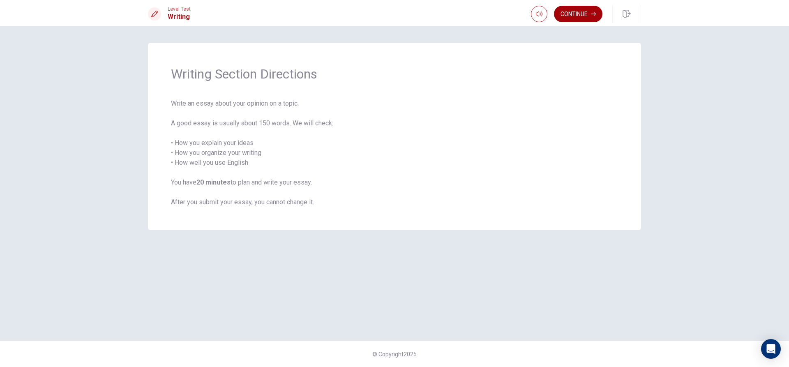
click at [574, 16] on button "Continue" at bounding box center [578, 14] width 48 height 16
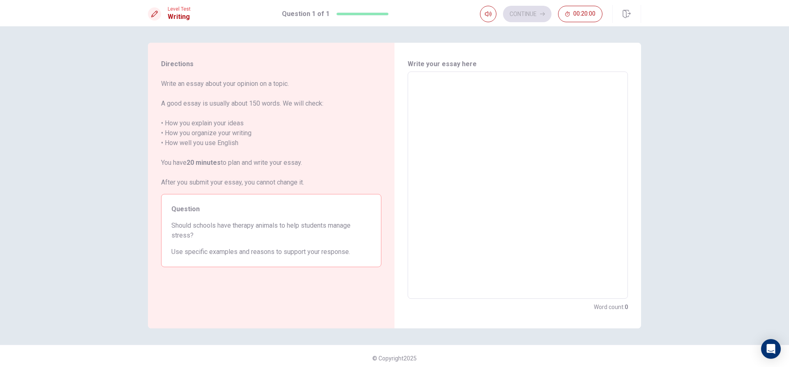
click at [539, 140] on textarea at bounding box center [517, 185] width 209 height 214
click at [571, 199] on textarea at bounding box center [517, 185] width 209 height 214
type textarea "i"
type textarea "x"
type textarea "in"
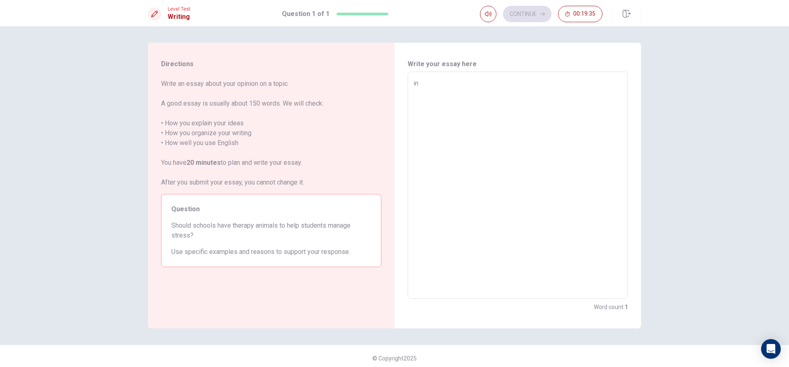
type textarea "x"
type textarea "i"
type textarea "x"
type textarea "I"
type textarea "x"
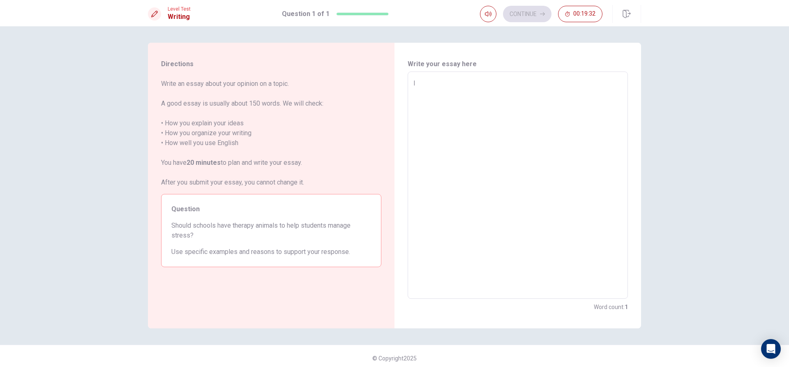
type textarea "In"
type textarea "x"
type textarea "In"
type textarea "x"
type textarea "In m"
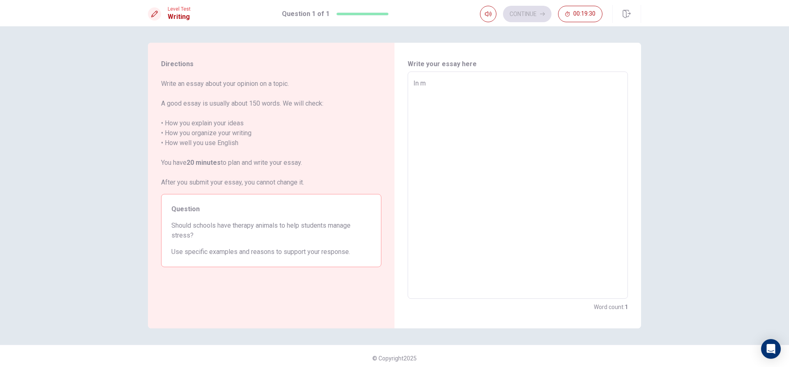
type textarea "x"
type textarea "In my"
type textarea "x"
type textarea "In my"
type textarea "x"
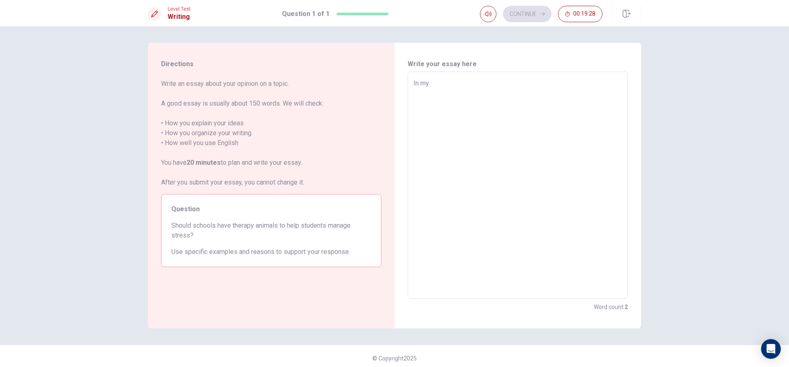
type textarea "In my o"
type textarea "x"
type textarea "In my op"
type textarea "x"
type textarea "In my opi"
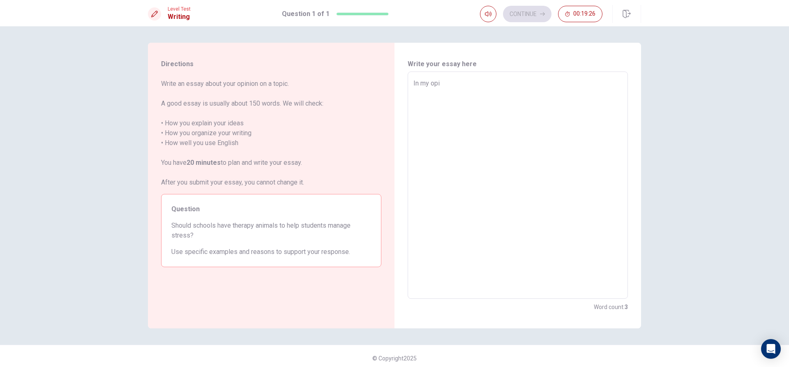
type textarea "x"
type textarea "In my opio"
type textarea "x"
type textarea "In my opion"
type textarea "x"
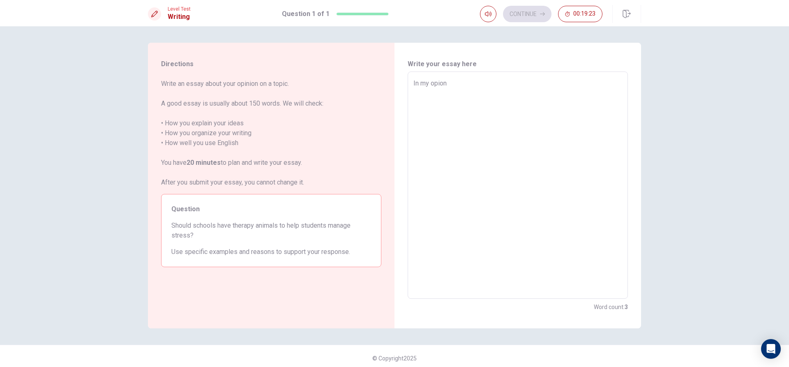
type textarea "In my opion"
type textarea "x"
type textarea "In my opion I"
type textarea "x"
type textarea "In my opion I"
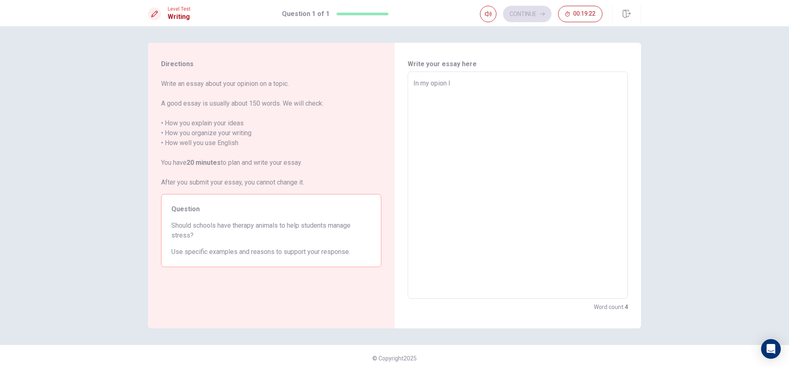
type textarea "x"
type textarea "In my opion I t"
type textarea "x"
type textarea "In my opion I th"
type textarea "x"
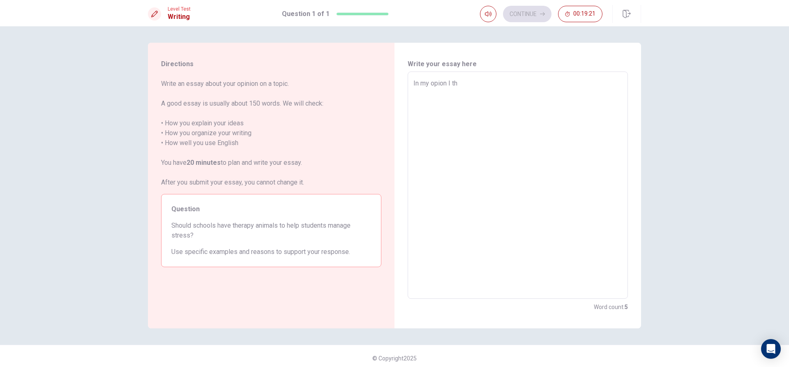
type textarea "In my opion I thi"
type textarea "x"
type textarea "In my opion I thin"
type textarea "x"
type textarea "In my opion I think"
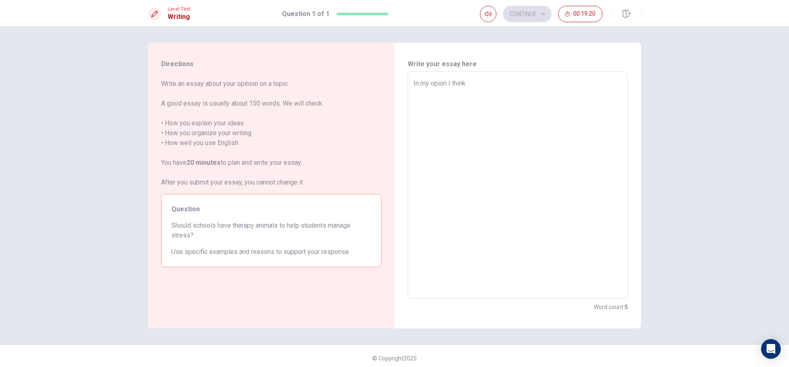
type textarea "x"
type textarea "In my opion I think"
type textarea "x"
type textarea "In my opion I think i"
type textarea "x"
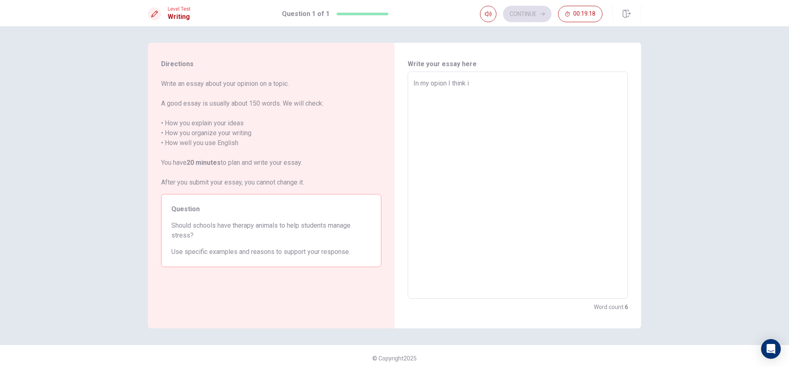
type textarea "In my opion I think it"
type textarea "x"
type textarea "In my opion I think it"
type textarea "x"
type textarea "In my opion I think it g"
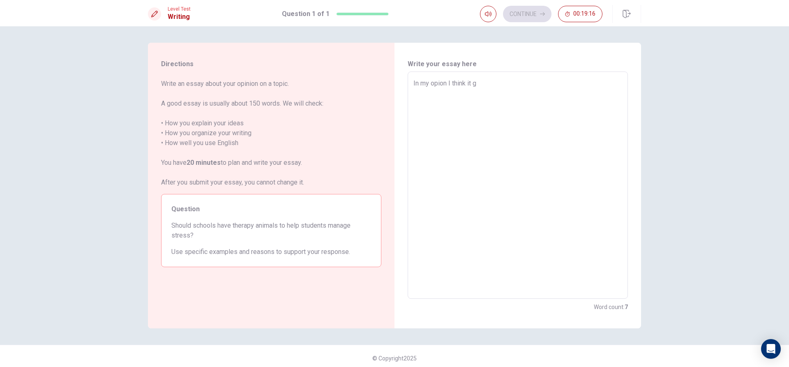
type textarea "x"
type textarea "In my opion I think it go"
type textarea "x"
type textarea "In my opion I think it goo"
type textarea "x"
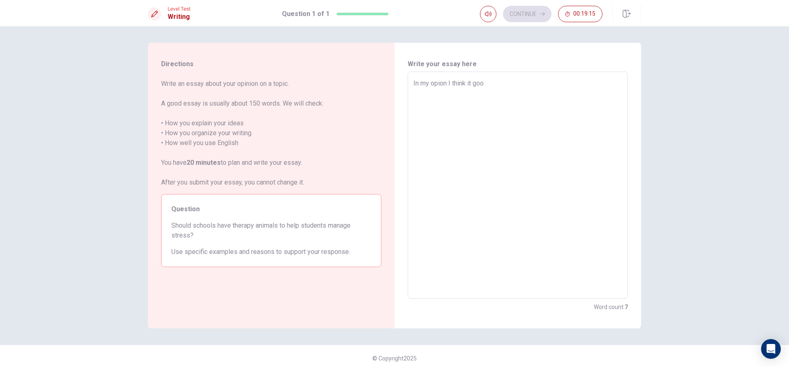
type textarea "In my opion I think it good"
type textarea "x"
type textarea "In my opion I think it good"
type textarea "x"
type textarea "In my opion I think it good t"
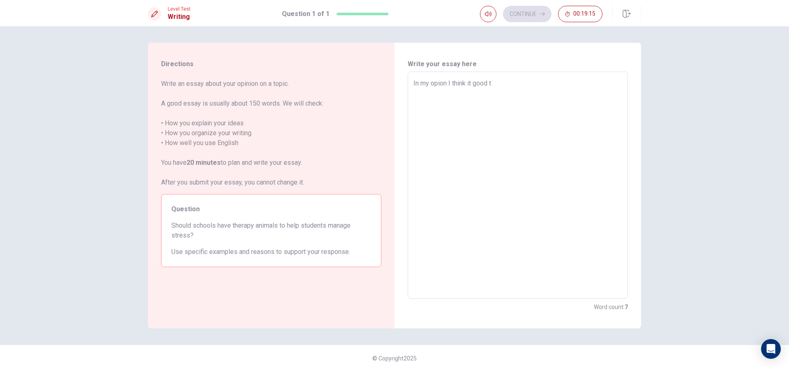
type textarea "x"
type textarea "In my opion I think it good to"
type textarea "x"
type textarea "In my opion I think it good to"
type textarea "x"
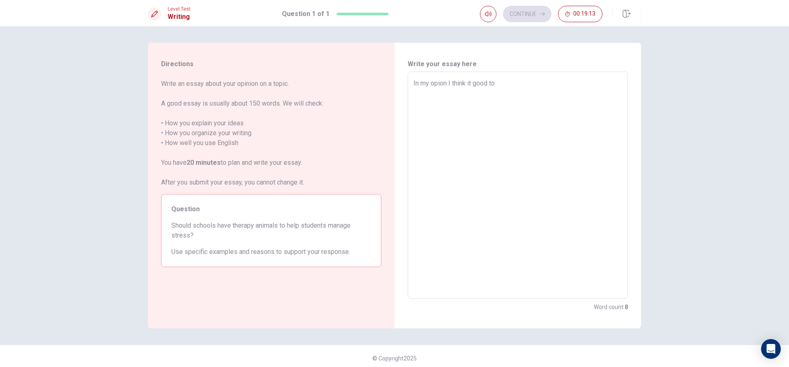
type textarea "In my opion I think it good to h"
type textarea "x"
type textarea "In my opion I think it good to ha"
type textarea "x"
type textarea "In my opion I think it good to hav"
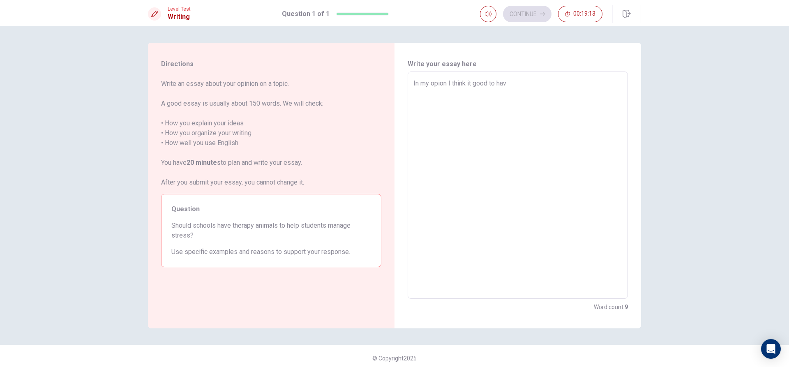
type textarea "x"
type textarea "In my opion I think it good to have"
type textarea "x"
type textarea "In my opion I think it good to have"
type textarea "x"
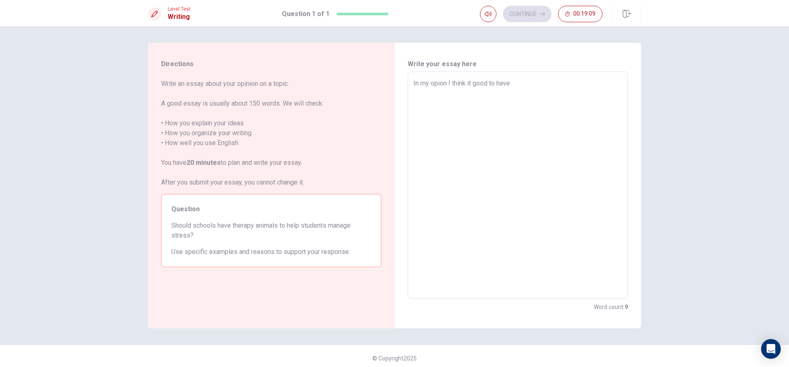
type textarea "In my opion I think it good to have t"
type textarea "x"
type textarea "In my opion I think it good to have th"
type textarea "x"
type textarea "In my opion I think it good to have the"
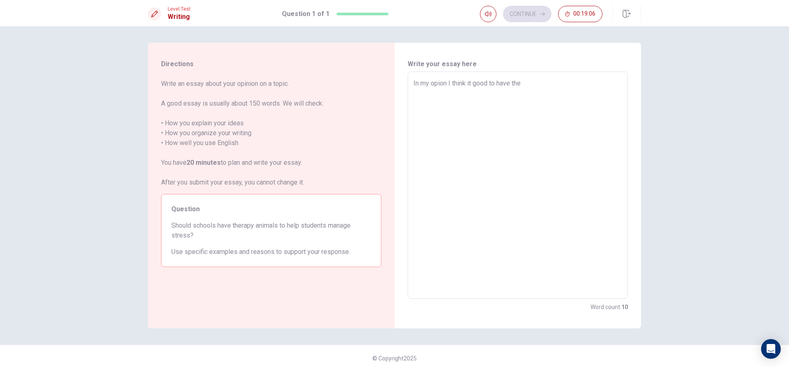
type textarea "x"
type textarea "In my opion I think it good to have ther"
type textarea "x"
type textarea "In my opion I think it good to have thera"
type textarea "x"
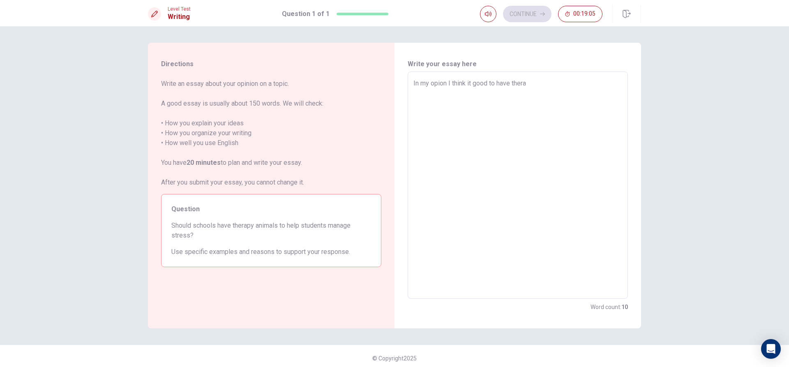
type textarea "In my opion I think it good to have therap"
type textarea "x"
type textarea "In my opion I think it good to have therapy"
type textarea "x"
type textarea "In my opion I think it good to have therapy"
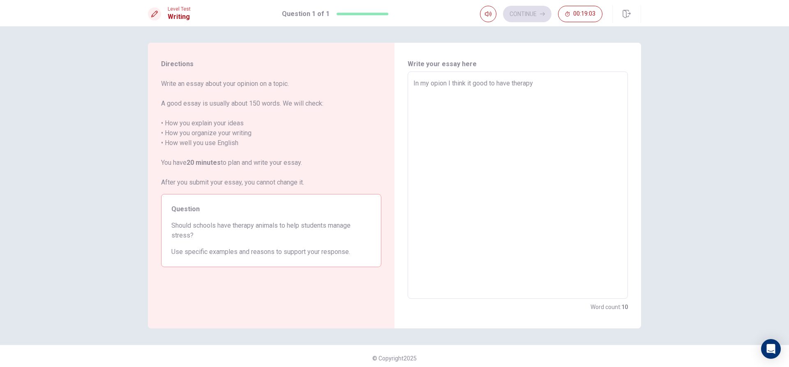
type textarea "x"
type textarea "In my opion I think it good to have therapy a"
type textarea "x"
type textarea "In my opion I think it good to have therapy an"
type textarea "x"
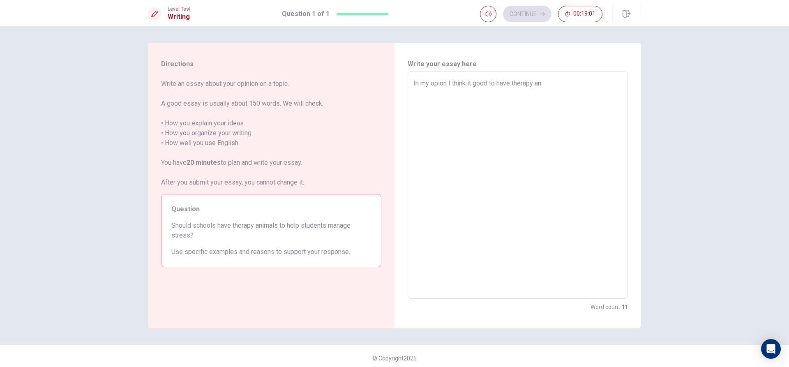
type textarea "In my opion I think it good to have therapy ani"
type textarea "x"
type textarea "In my opion I think it good to have therapy anim"
type textarea "x"
type textarea "In my opion I think it good to have therapy anima"
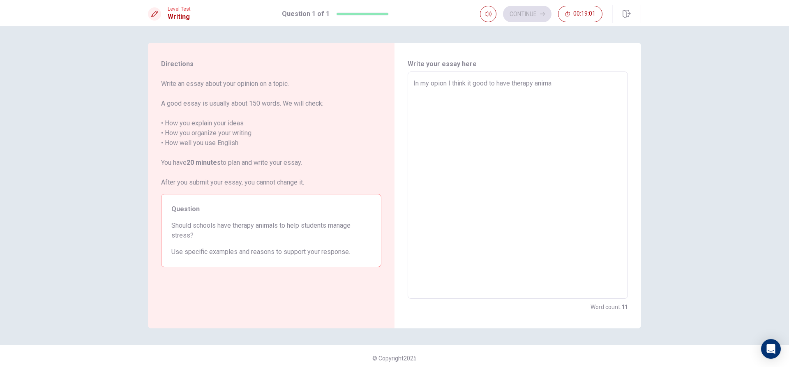
type textarea "x"
type textarea "In my opion I think it good to have therapy animal"
type textarea "x"
type textarea "In my opion I think it good to have therapy animals"
type textarea "x"
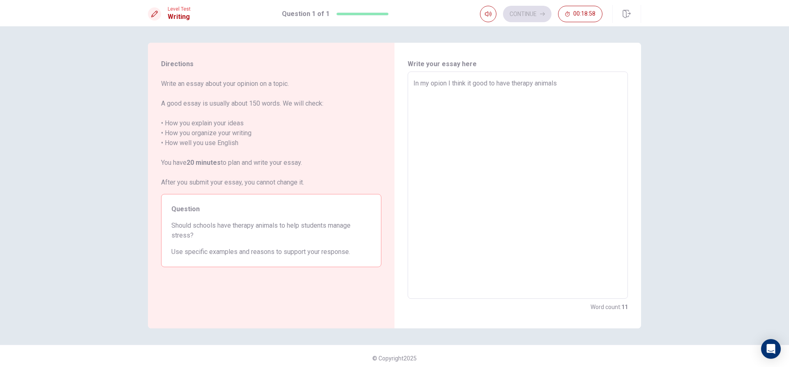
type textarea "In my opion I think it good to have therapy animals"
type textarea "x"
type textarea "In my opion I think it good to have therapy animals t"
type textarea "x"
type textarea "In my opion I think it good to have therapy animals to"
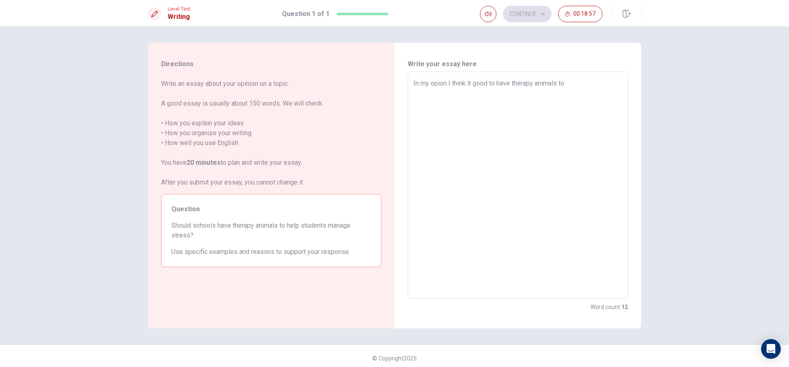
type textarea "x"
type textarea "In my opion I think it good to have therapy animals to"
type textarea "x"
type textarea "In my opion I think it good to have therapy animals to h"
type textarea "x"
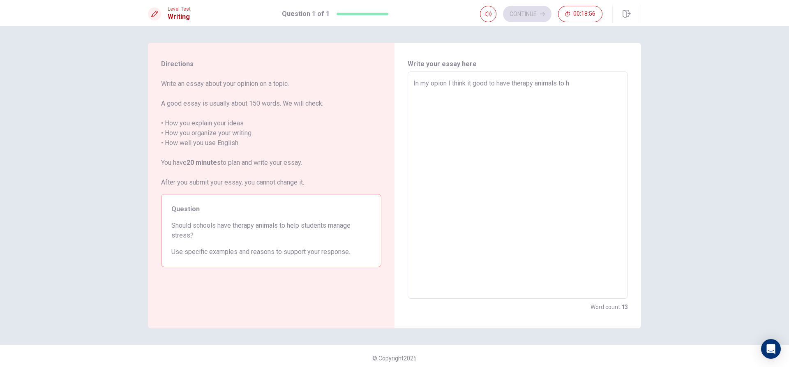
type textarea "In my opion I think it good to have therapy animals to he"
type textarea "x"
type textarea "In my opion I think it good to have therapy animals to hel"
type textarea "x"
type textarea "In my opion I think it good to have therapy animals to help"
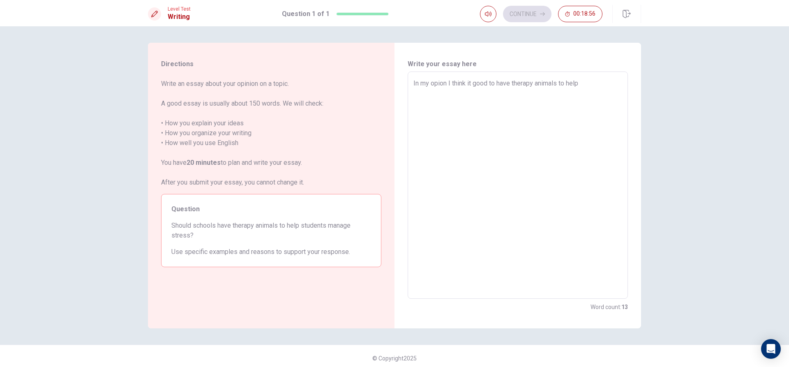
type textarea "x"
type textarea "In my opion I think it good to have therapy animals to help"
type textarea "x"
type textarea "In my opion I think it good to have therapy animals to help s"
type textarea "x"
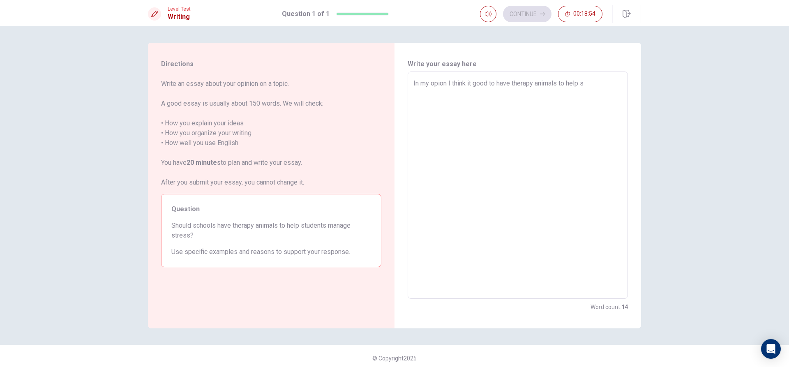
type textarea "In my opion I think it good to have therapy animals to help st"
type textarea "x"
type textarea "In my opion I think it good to have therapy animals to help stu"
type textarea "x"
type textarea "In my opion I think it good to have therapy animals to help stud"
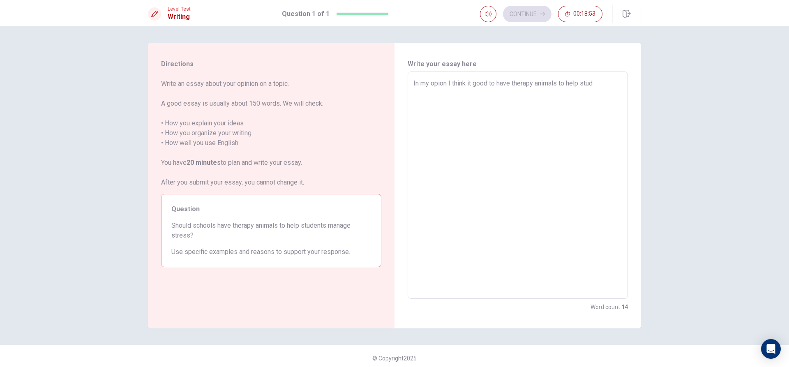
type textarea "x"
type textarea "In my opion I think it good to have therapy animals to help stude"
type textarea "x"
type textarea "In my opion I think it good to have therapy animals to help studen"
type textarea "x"
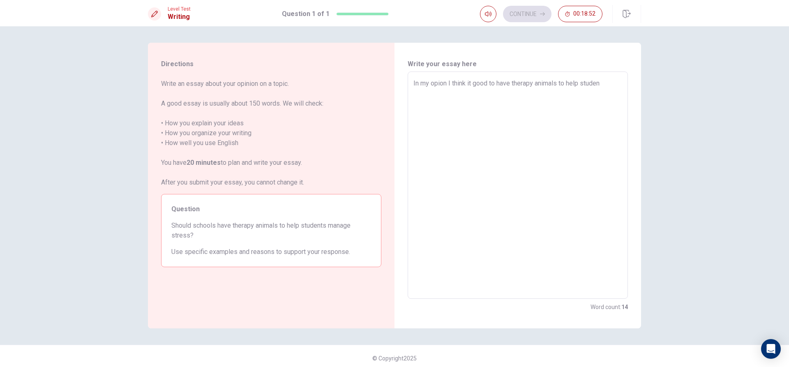
type textarea "In my opion I think it good to have therapy animals to help student"
type textarea "x"
type textarea "In my opion I think it good to have therapy animals to help students"
type textarea "x"
type textarea "In my opion I think it good to have therapy animals to help students"
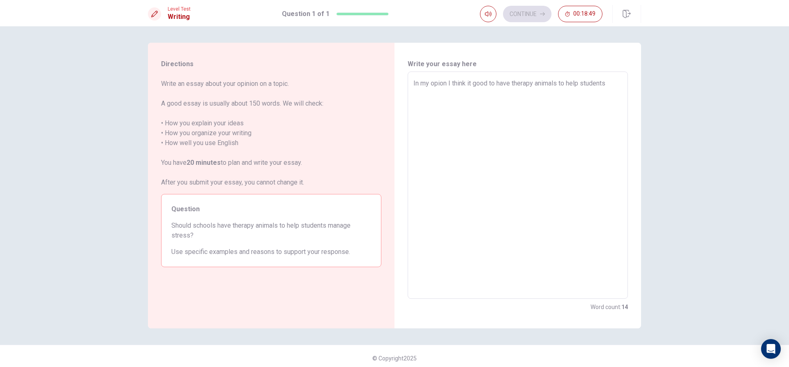
type textarea "x"
type textarea "In my opion I think it good to have therapy animals to help students m"
type textarea "x"
type textarea "In my opion I think it good to have therapy animals to help students ma"
type textarea "x"
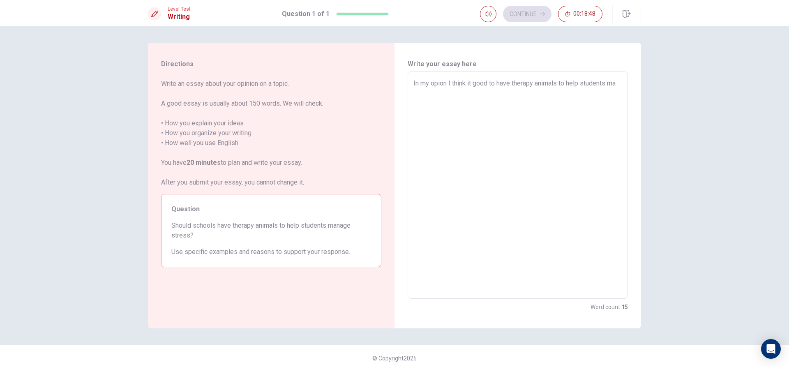
type textarea "In my opion I think it good to have therapy animals to help students man"
type textarea "x"
type textarea "In my opion I think it good to have therapy animals to help students mana"
type textarea "x"
type textarea "In my opion I think it good to have therapy animals to help students manag"
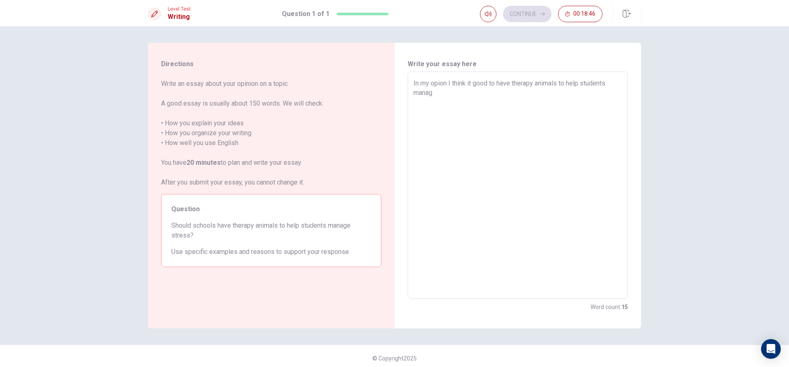
type textarea "x"
type textarea "In my opion I think it good to have therapy animals to help students manage"
type textarea "x"
type textarea "In my opion I think it good to have therapy animals to help students manage"
type textarea "x"
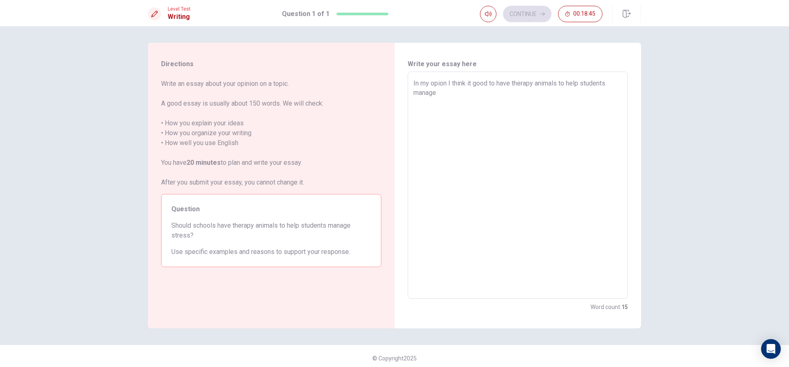
type textarea "In my opion I think it good to have therapy animals to help students manage s"
type textarea "x"
type textarea "In my opion I think it good to have therapy animals to help students manage st"
type textarea "x"
type textarea "In my opion I think it good to have therapy animals to help students manage str"
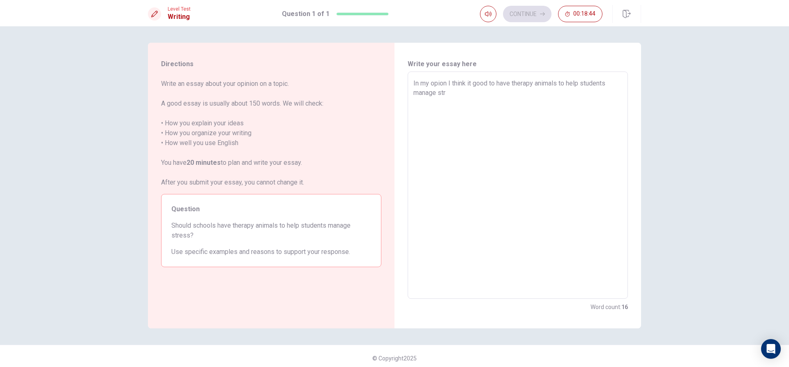
type textarea "x"
type textarea "In my opion I think it good to have therapy animals to help students manage stre"
type textarea "x"
type textarea "In my opion I think it good to have therapy animals to help students manage str…"
type textarea "x"
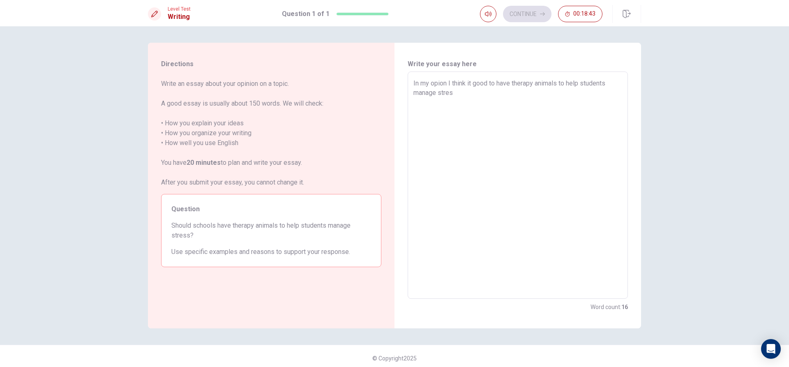
type textarea "In my opion I think it good to have therapy animals to help students manage str…"
type textarea "x"
type textarea "In my opion I think it good to have therapy animals to help students manage str…"
type textarea "x"
type textarea "In my opion I think it good to have therapy animals to help students manage str…"
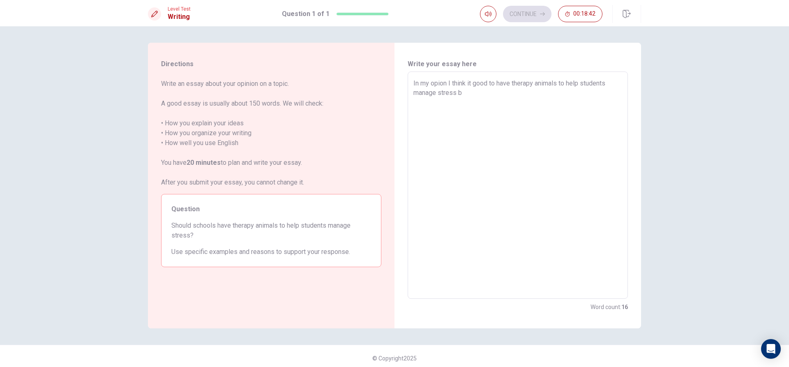
type textarea "x"
type textarea "In my opion I think it good to have therapy animals to help students manage str…"
type textarea "x"
type textarea "In my opion I think it good to have therapy animals to help students manage str…"
type textarea "x"
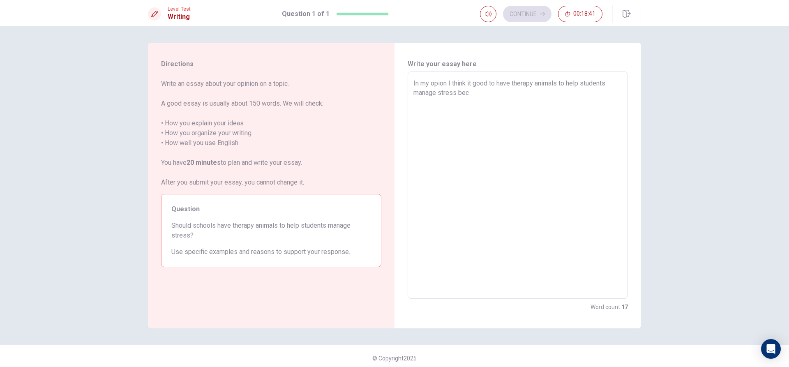
type textarea "In my opion I think it good to have therapy animals to help students manage str…"
type textarea "x"
type textarea "In my opion I think it good to have therapy animals to help students manage str…"
type textarea "x"
type textarea "In my opion I think it good to have therapy animals to help students manage str…"
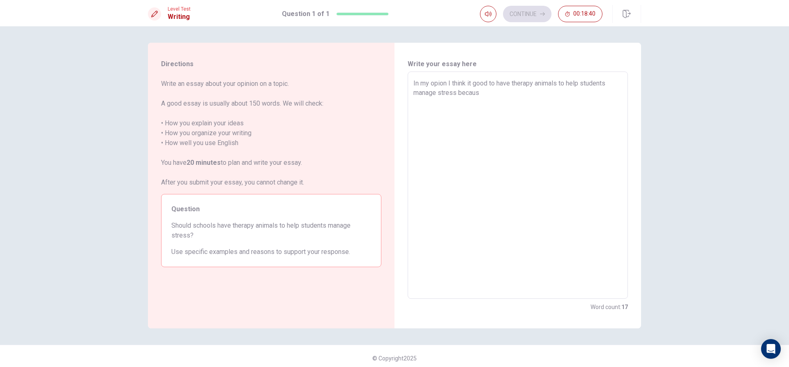
type textarea "x"
type textarea "In my opion I think it good to have therapy animals to help students manage str…"
type textarea "x"
type textarea "In my opion I think it good to have therapy animals to help students manage str…"
type textarea "x"
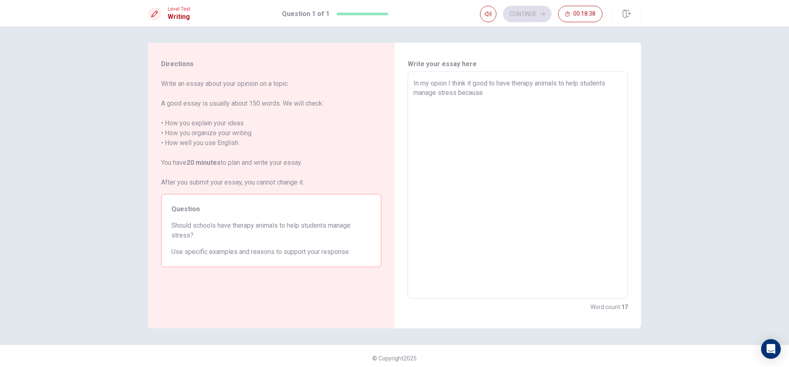
type textarea "In my opion I think it good to have therapy animals to help students manage str…"
type textarea "x"
type textarea "In my opion I think it good to have therapy animals to help students manage str…"
type textarea "x"
type textarea "In my opion I think it good to have therapy animals to help students manage str…"
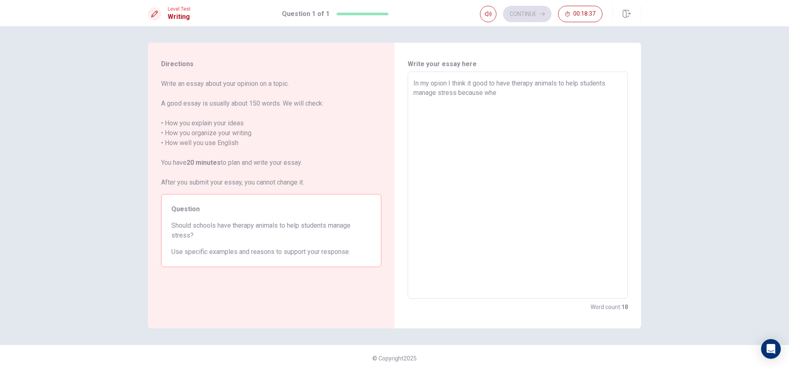
type textarea "x"
type textarea "In my opion I think it good to have therapy animals to help students manage str…"
type textarea "x"
type textarea "In my opion I think it good to have therapy animals to help students manage str…"
type textarea "x"
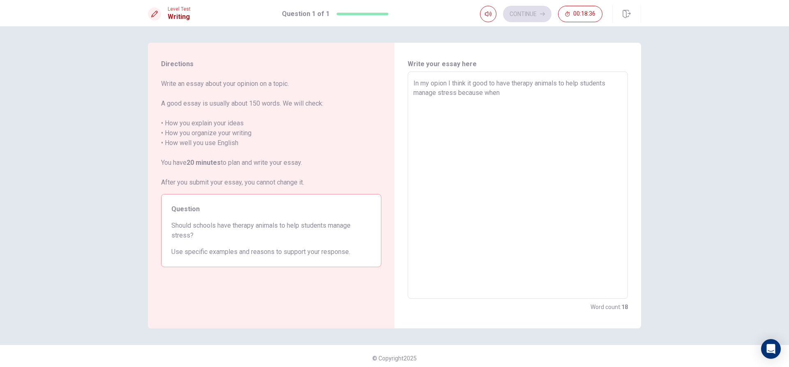
type textarea "In my opion I think it good to have therapy animals to help students manage str…"
type textarea "x"
click at [552, 94] on textarea "In my opion I think it good to have therapy animals to help students manage str…" at bounding box center [517, 185] width 209 height 214
click at [575, 93] on textarea "In my opion I think it good to have therapy animals to help students manage str…" at bounding box center [517, 185] width 209 height 214
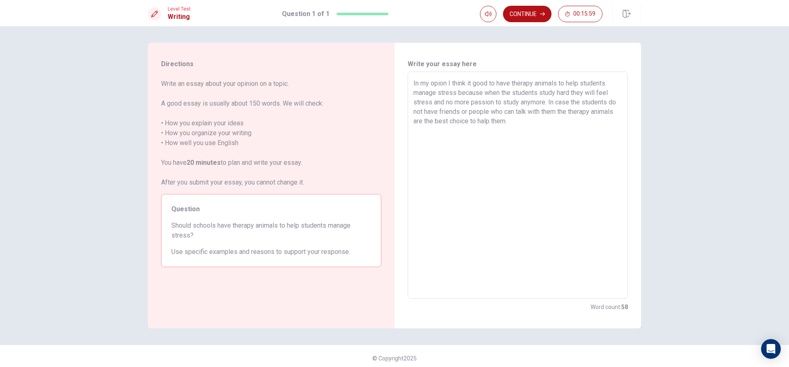
click at [483, 122] on textarea "In my opion I think it good to have therapy animals to help students manage str…" at bounding box center [517, 185] width 209 height 214
click at [523, 126] on textarea "In my opion I think it good to have therapy animals to help students manage str…" at bounding box center [517, 185] width 209 height 214
click at [590, 124] on textarea "In my opion I think it good to have therapy animals to help students manage str…" at bounding box center [517, 185] width 209 height 214
click at [587, 151] on textarea "In my opion I think it good to have therapy animals to help students manage str…" at bounding box center [517, 185] width 209 height 214
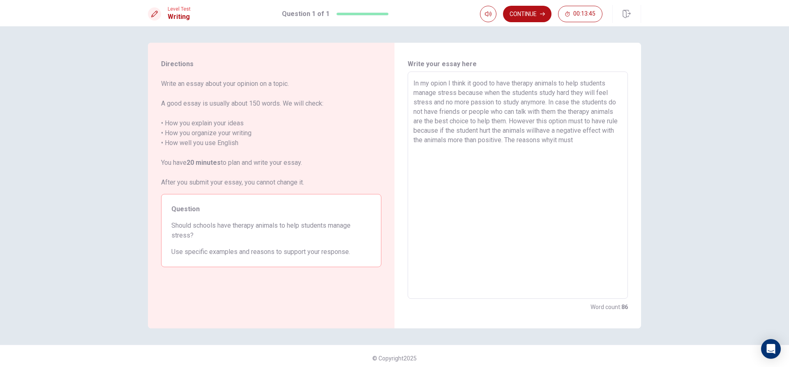
click at [568, 140] on textarea "In my opion I think it good to have therapy animals to help students manage str…" at bounding box center [517, 185] width 209 height 214
click at [588, 143] on textarea "In my opion I think it good to have therapy animals to help students manage str…" at bounding box center [517, 185] width 209 height 214
click at [595, 139] on textarea "In my opion I think it good to have therapy animals to help students manage str…" at bounding box center [517, 185] width 209 height 214
click at [432, 172] on textarea "In my opion I think it good to have therapy animals to help students manage str…" at bounding box center [517, 185] width 209 height 214
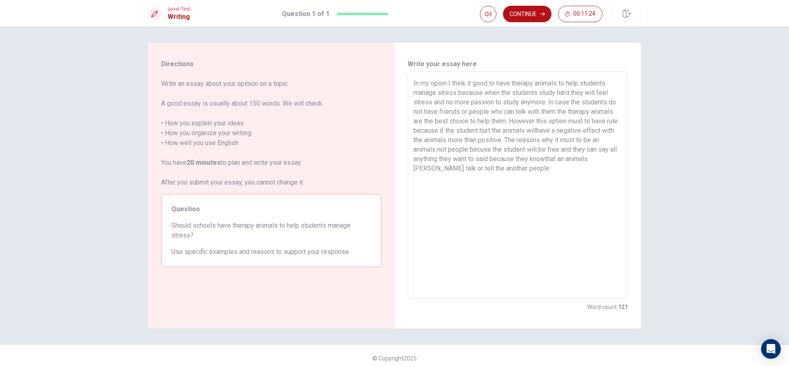
click at [554, 173] on textarea "In my opion I think it good to have therapy animals to help students manage str…" at bounding box center [517, 185] width 209 height 214
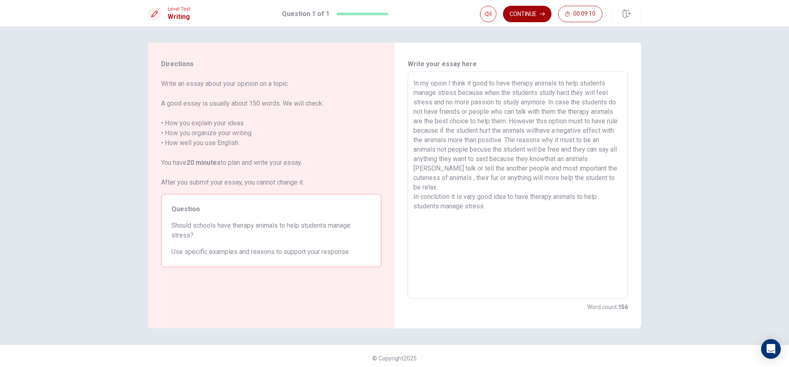
click at [504, 15] on button "Continue" at bounding box center [527, 14] width 48 height 16
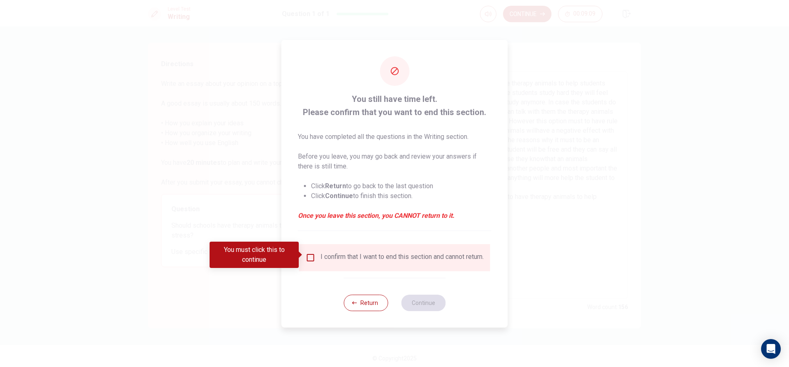
click at [306, 255] on input "You must click this to continue" at bounding box center [311, 258] width 10 height 10
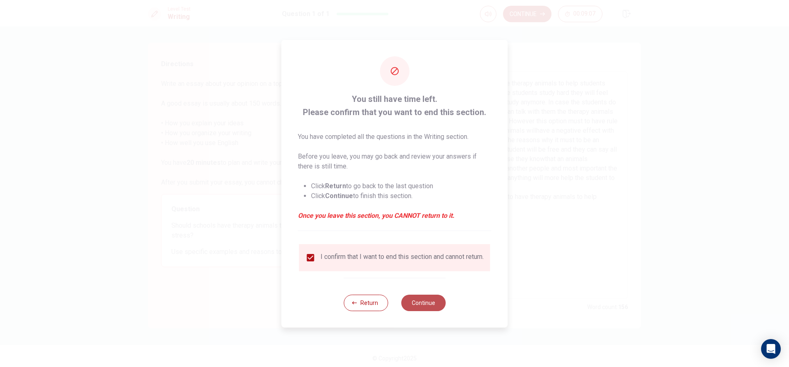
click at [430, 308] on button "Continue" at bounding box center [423, 302] width 44 height 16
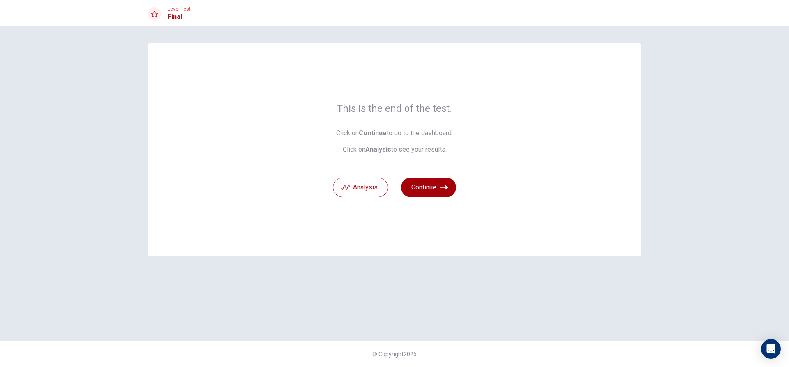
click at [436, 186] on button "Continue" at bounding box center [428, 187] width 55 height 20
